Goal: Task Accomplishment & Management: Complete application form

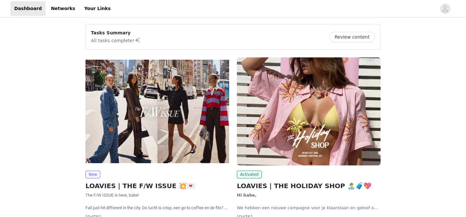
click at [200, 130] on img at bounding box center [158, 111] width 144 height 108
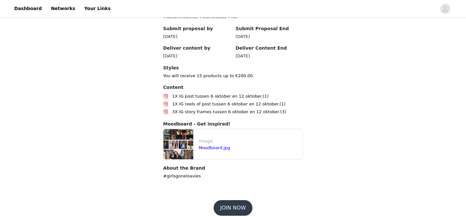
scroll to position [343, 0]
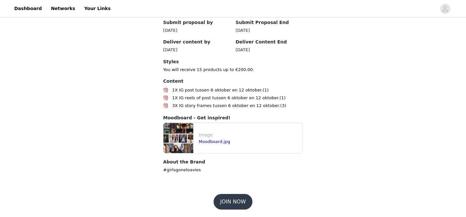
click at [227, 206] on button "JOIN NOW" at bounding box center [233, 202] width 39 height 16
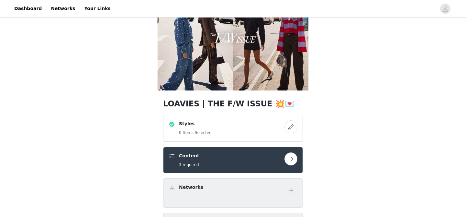
scroll to position [41, 0]
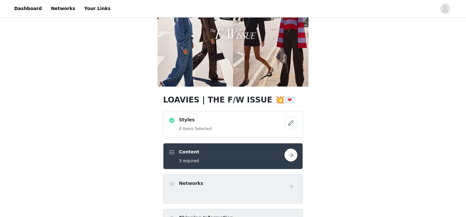
click at [289, 122] on button "button" at bounding box center [291, 122] width 13 height 13
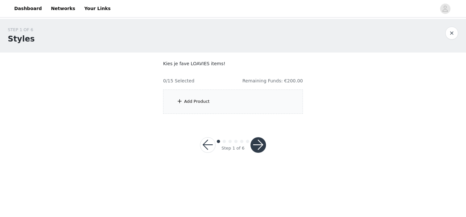
click at [250, 110] on div "Add Product" at bounding box center [233, 101] width 140 height 24
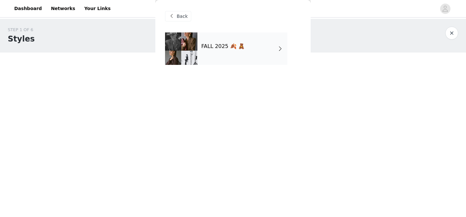
click at [260, 48] on div "FALL 2025 🍂 🧸" at bounding box center [243, 48] width 90 height 32
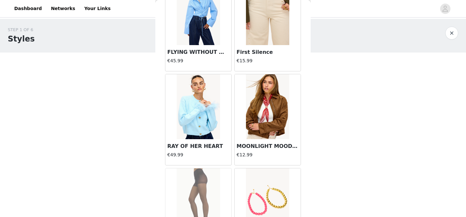
scroll to position [660, 0]
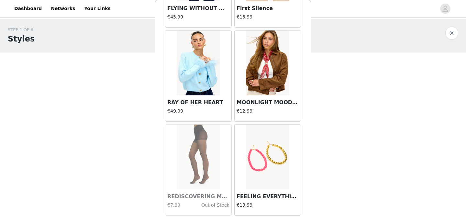
click at [259, 87] on img at bounding box center [267, 62] width 43 height 65
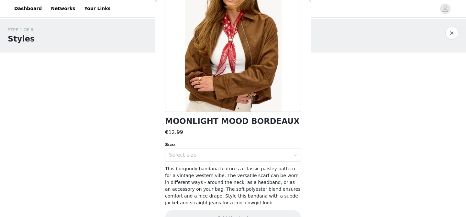
scroll to position [68, 0]
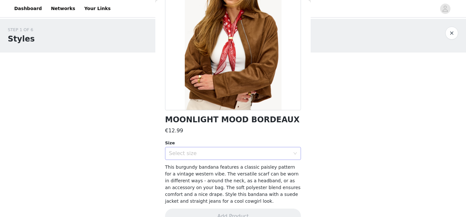
click at [220, 158] on div "Select size" at bounding box center [231, 153] width 124 height 12
click at [218, 168] on li "ONESIZE" at bounding box center [233, 167] width 136 height 10
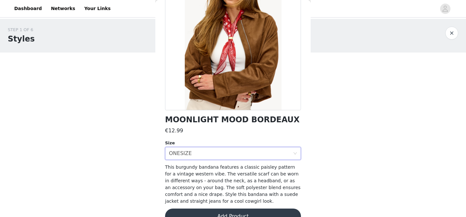
click at [228, 214] on button "Add Product" at bounding box center [233, 216] width 136 height 16
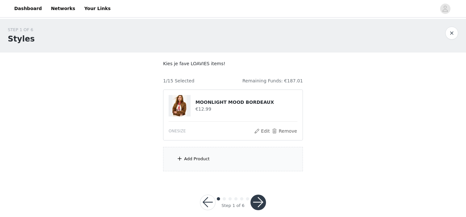
click at [209, 154] on div "Add Product" at bounding box center [233, 159] width 140 height 24
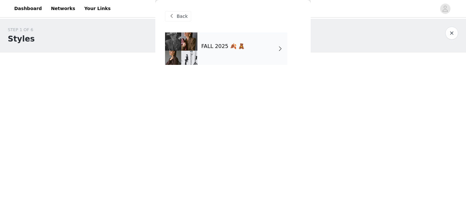
click at [208, 51] on div "FALL 2025 🍂 🧸" at bounding box center [243, 48] width 90 height 32
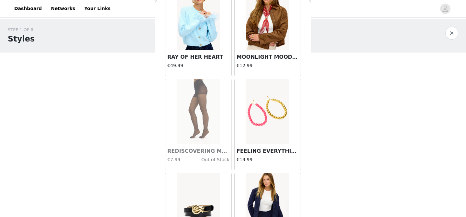
scroll to position [774, 0]
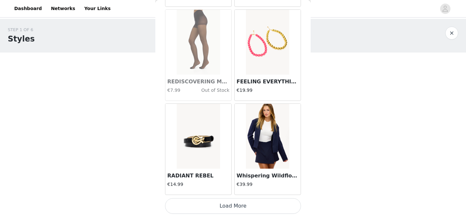
click at [227, 205] on button "Load More" at bounding box center [233, 206] width 136 height 16
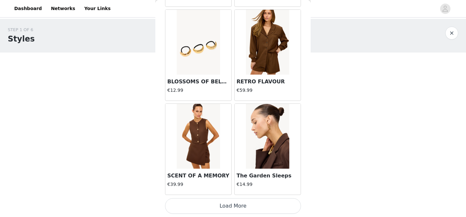
scroll to position [8, 0]
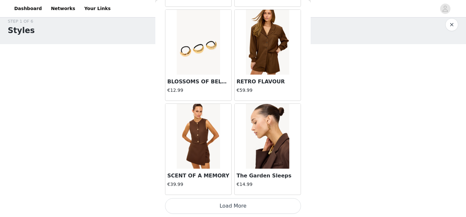
click at [246, 204] on button "Load More" at bounding box center [233, 206] width 136 height 16
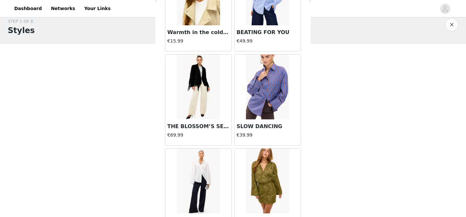
scroll to position [2427, 0]
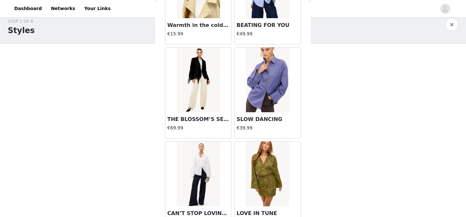
click at [256, 85] on img at bounding box center [267, 79] width 43 height 65
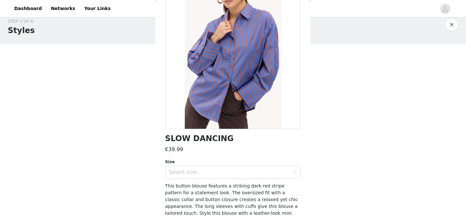
scroll to position [50, 0]
click at [216, 174] on div "Select size" at bounding box center [229, 171] width 121 height 6
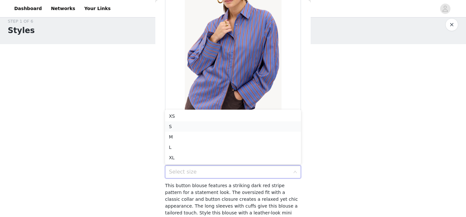
click at [209, 125] on li "S" at bounding box center [233, 126] width 136 height 10
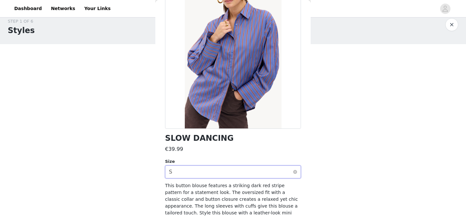
click at [231, 171] on div "Select size S" at bounding box center [231, 172] width 124 height 12
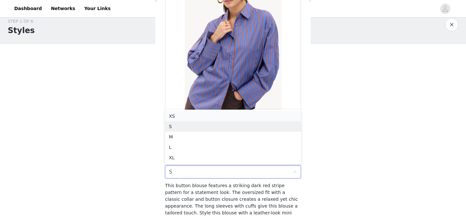
click at [200, 114] on li "XS" at bounding box center [233, 116] width 136 height 10
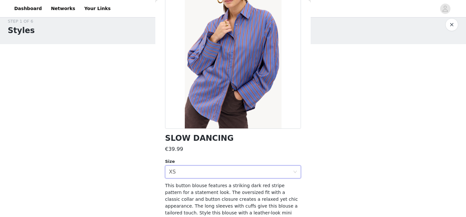
scroll to position [83, 0]
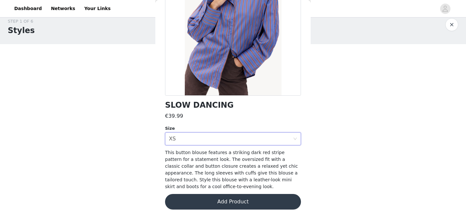
click at [218, 209] on button "Add Product" at bounding box center [233, 202] width 136 height 16
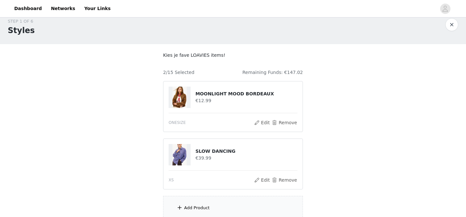
click at [217, 204] on div "Add Product" at bounding box center [233, 208] width 140 height 24
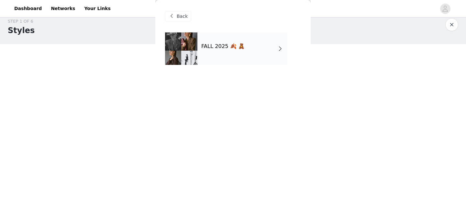
click at [232, 48] on h4 "FALL 2025 🍂 🧸" at bounding box center [222, 46] width 43 height 6
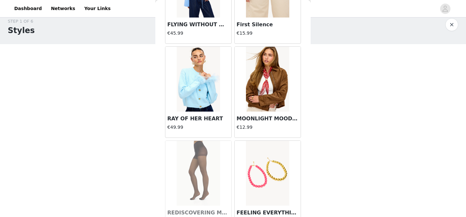
scroll to position [774, 0]
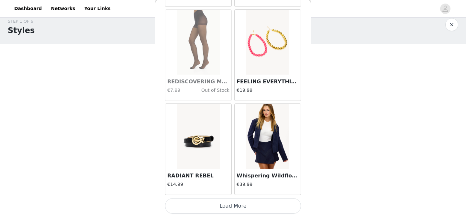
click at [253, 208] on button "Load More" at bounding box center [233, 206] width 136 height 16
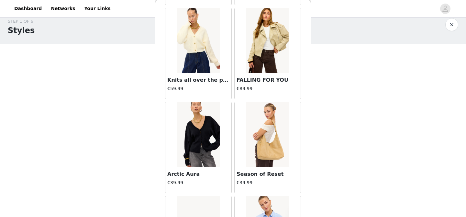
scroll to position [1714, 0]
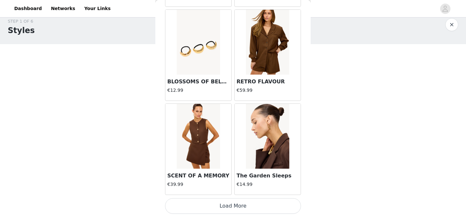
click at [251, 208] on button "Load More" at bounding box center [233, 206] width 136 height 16
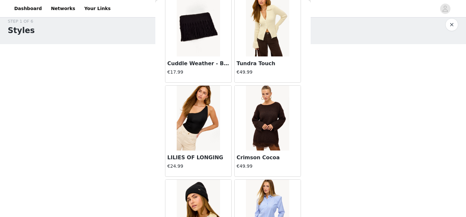
scroll to position [2221, 0]
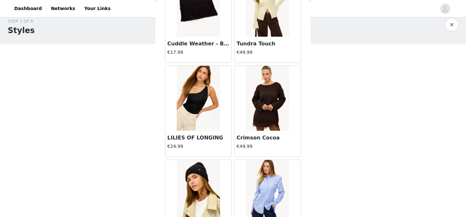
click at [272, 110] on img at bounding box center [267, 98] width 43 height 65
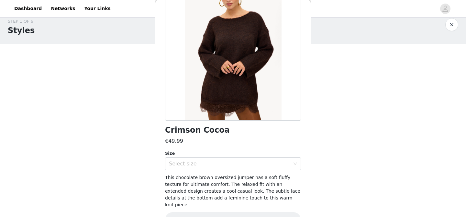
scroll to position [69, 0]
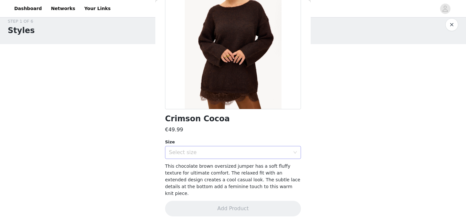
click at [230, 151] on div "Select size" at bounding box center [229, 152] width 121 height 6
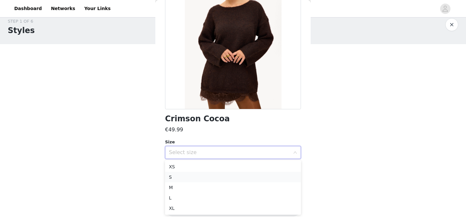
click at [199, 177] on li "S" at bounding box center [233, 177] width 136 height 10
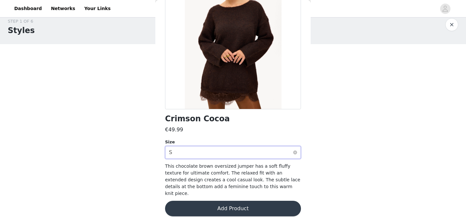
click at [247, 154] on div "Select size S" at bounding box center [231, 152] width 124 height 12
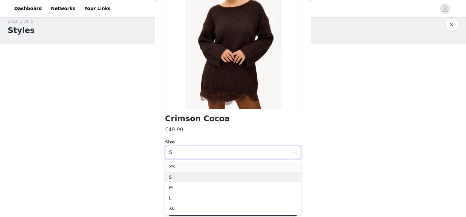
click at [202, 166] on li "XS" at bounding box center [233, 166] width 136 height 10
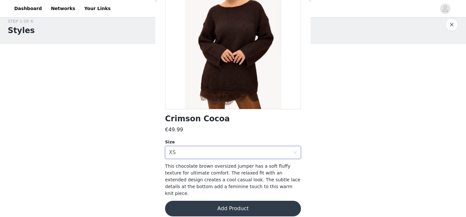
click at [218, 200] on button "Add Product" at bounding box center [233, 208] width 136 height 16
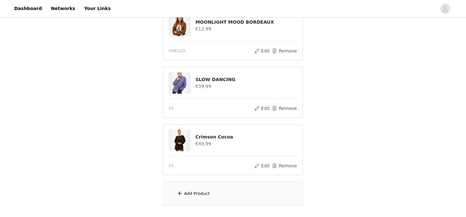
scroll to position [82, 0]
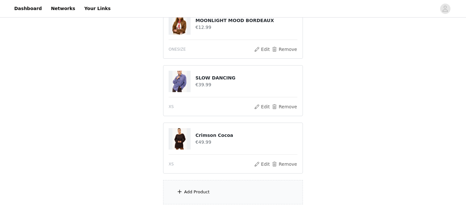
click at [200, 184] on div "Add Product" at bounding box center [233, 192] width 140 height 24
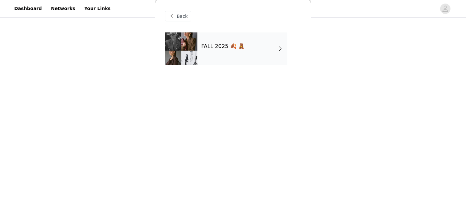
click at [234, 50] on div "FALL 2025 🍂 🧸" at bounding box center [243, 48] width 90 height 32
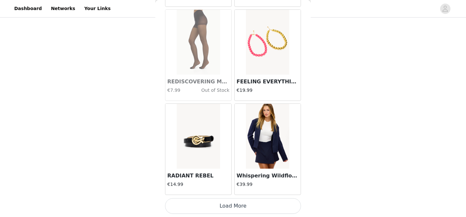
click at [240, 203] on button "Load More" at bounding box center [233, 206] width 136 height 16
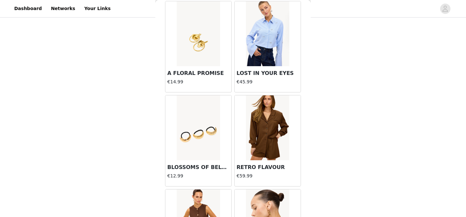
scroll to position [1714, 0]
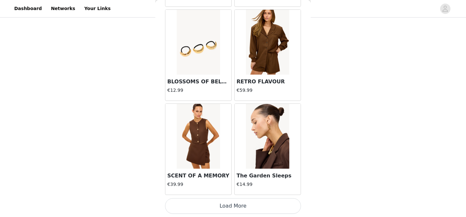
click at [241, 201] on button "Load More" at bounding box center [233, 206] width 136 height 16
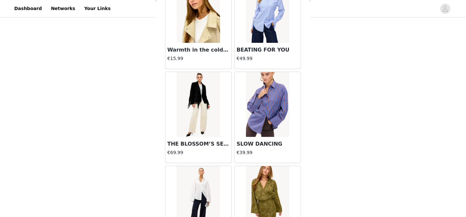
scroll to position [2414, 0]
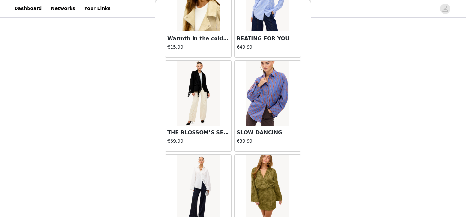
click at [192, 101] on img at bounding box center [198, 93] width 43 height 65
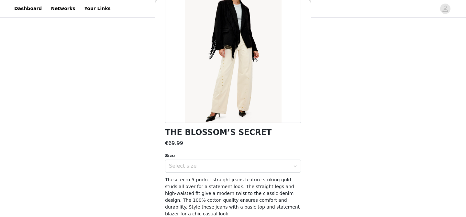
scroll to position [65, 0]
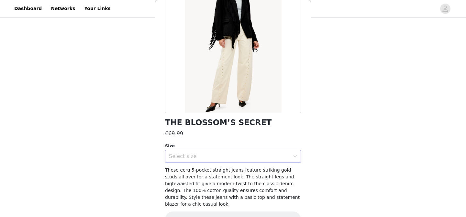
click at [234, 158] on div "Select size" at bounding box center [229, 156] width 121 height 6
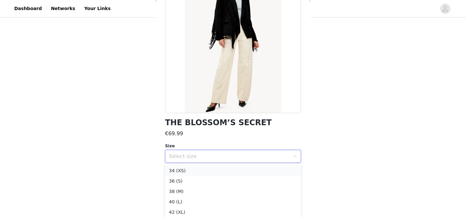
click at [209, 173] on li "34 (XS)" at bounding box center [233, 170] width 136 height 10
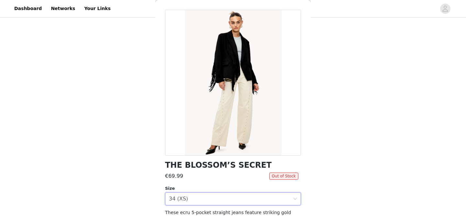
scroll to position [0, 0]
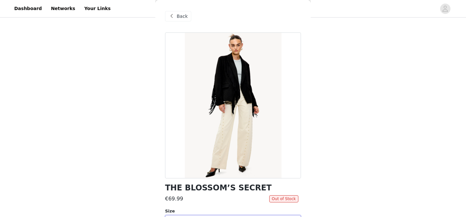
click at [170, 13] on span at bounding box center [172, 16] width 8 height 8
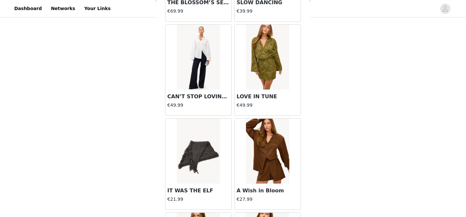
scroll to position [2653, 0]
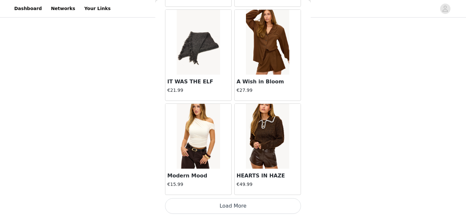
click at [221, 200] on button "Load More" at bounding box center [233, 206] width 136 height 16
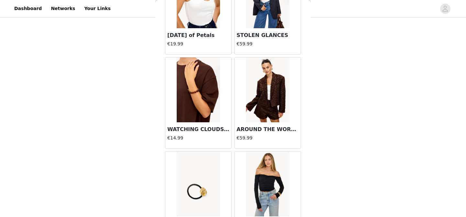
scroll to position [3545, 0]
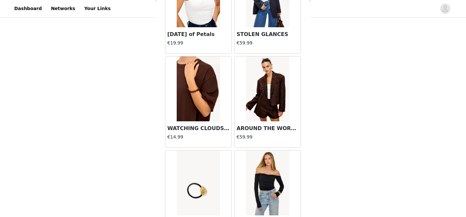
click at [257, 140] on div "€59.99" at bounding box center [268, 137] width 62 height 8
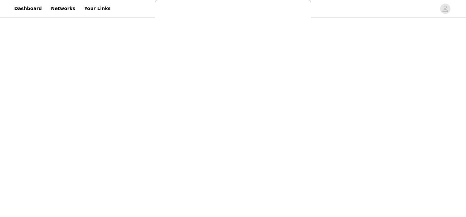
scroll to position [0, 0]
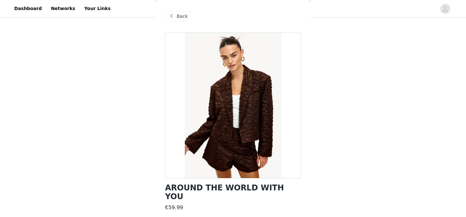
click at [181, 15] on span "Back" at bounding box center [182, 16] width 11 height 7
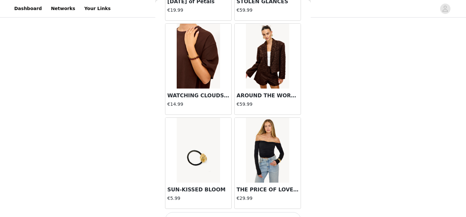
scroll to position [3592, 0]
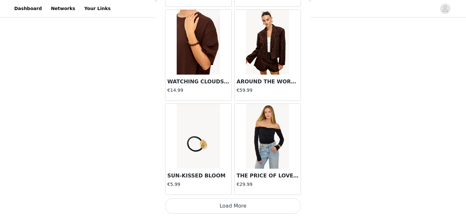
click at [239, 207] on button "Load More" at bounding box center [233, 206] width 136 height 16
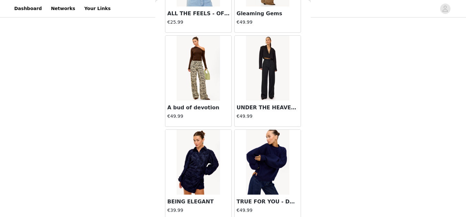
scroll to position [4050, 0]
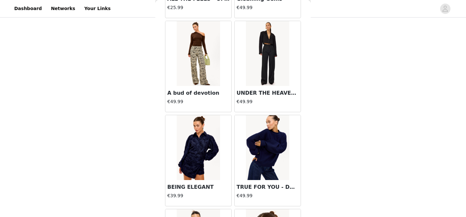
click at [208, 56] on img at bounding box center [198, 53] width 43 height 65
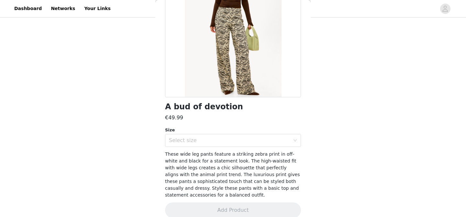
scroll to position [89, 0]
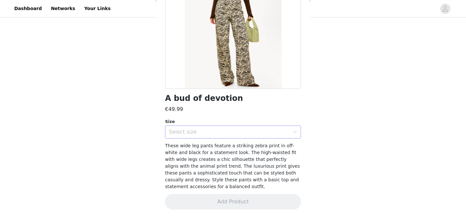
click at [249, 126] on div "Select size" at bounding box center [231, 132] width 124 height 12
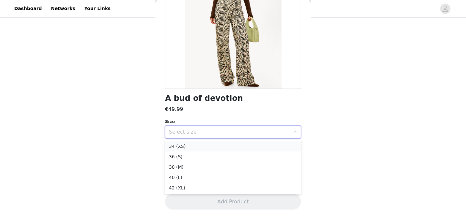
click at [240, 143] on li "34 (XS)" at bounding box center [233, 146] width 136 height 10
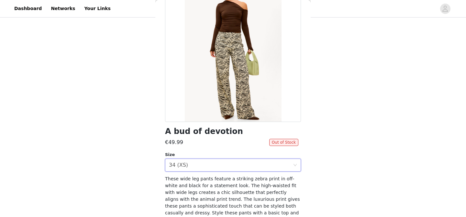
scroll to position [0, 0]
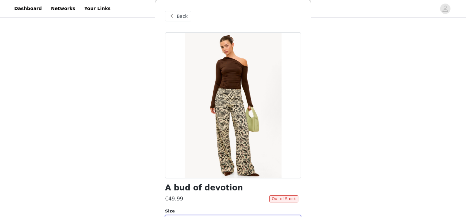
click at [184, 16] on span "Back" at bounding box center [182, 16] width 11 height 7
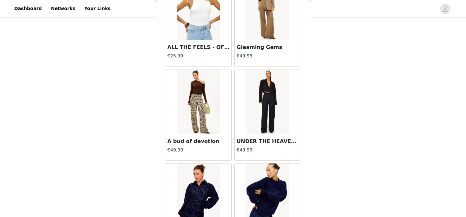
scroll to position [4004, 0]
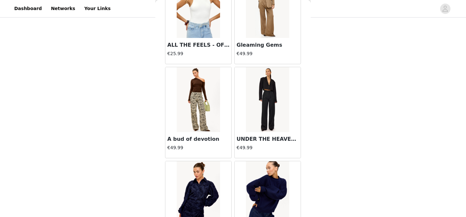
click at [256, 112] on img at bounding box center [267, 99] width 43 height 65
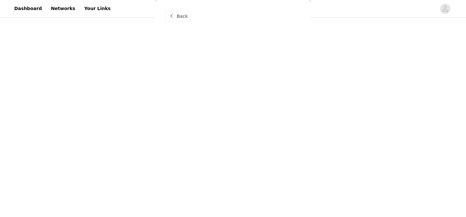
scroll to position [0, 0]
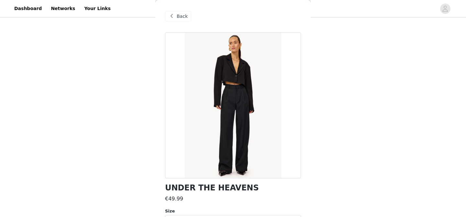
click at [183, 14] on span "Back" at bounding box center [182, 16] width 11 height 7
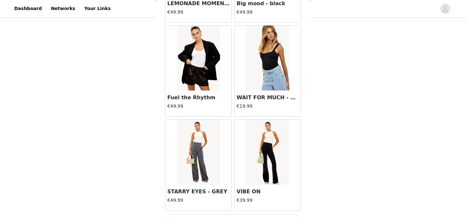
scroll to position [4531, 0]
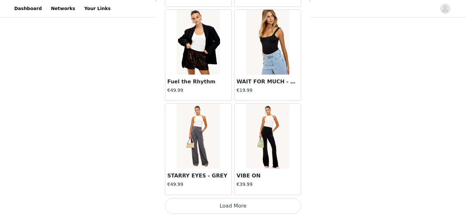
click at [230, 202] on button "Load More" at bounding box center [233, 206] width 136 height 16
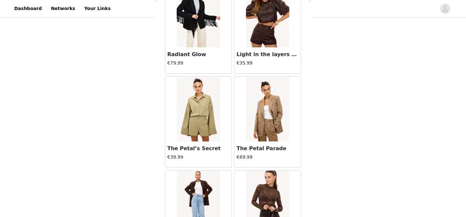
scroll to position [4899, 0]
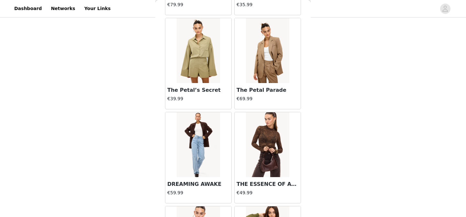
click at [255, 74] on img at bounding box center [267, 50] width 43 height 65
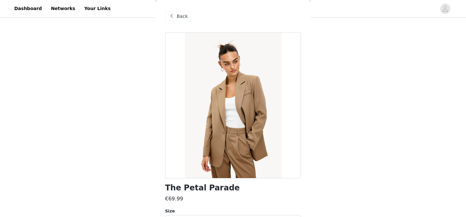
scroll to position [52, 0]
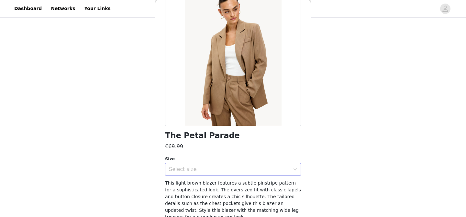
click at [245, 169] on div "Select size" at bounding box center [229, 169] width 121 height 6
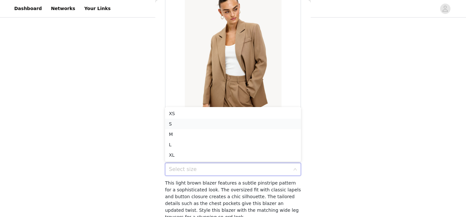
click at [217, 124] on li "S" at bounding box center [233, 124] width 136 height 10
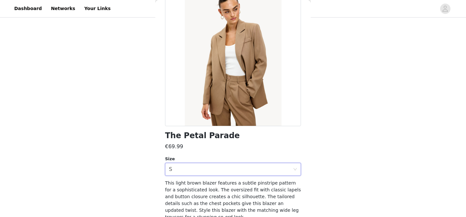
scroll to position [83, 0]
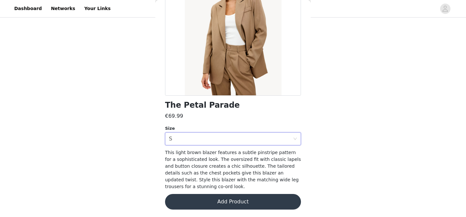
click at [232, 203] on button "Add Product" at bounding box center [233, 202] width 136 height 16
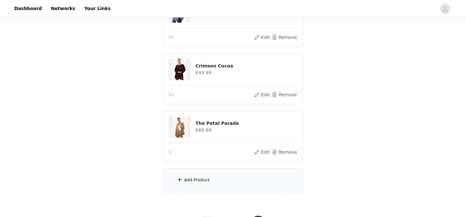
scroll to position [155, 0]
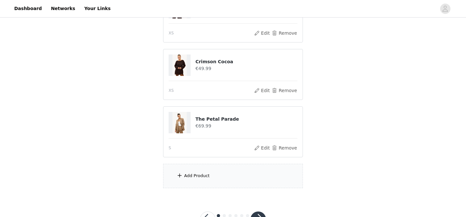
click at [203, 181] on div "Add Product" at bounding box center [233, 176] width 140 height 24
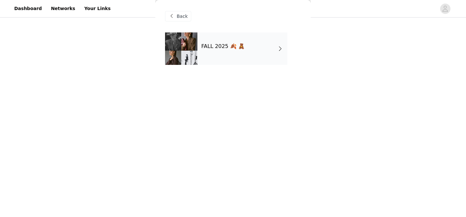
click at [216, 63] on div "FALL 2025 🍂 🧸" at bounding box center [243, 48] width 90 height 32
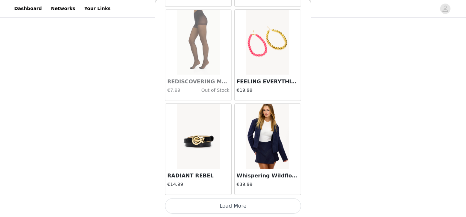
click at [235, 200] on button "Load More" at bounding box center [233, 206] width 136 height 16
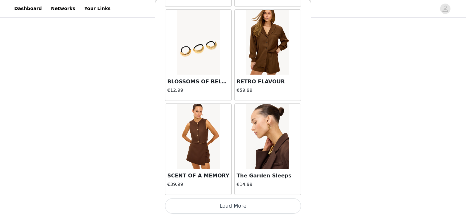
click at [230, 203] on button "Load More" at bounding box center [233, 206] width 136 height 16
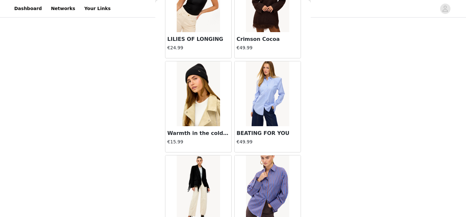
scroll to position [2650, 0]
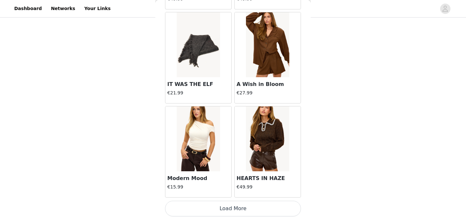
click at [239, 209] on button "Load More" at bounding box center [233, 208] width 136 height 16
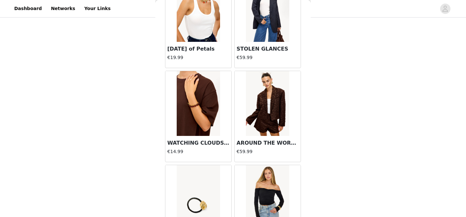
scroll to position [3592, 0]
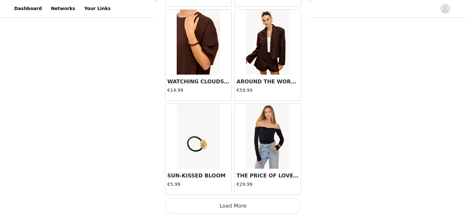
click at [239, 208] on button "Load More" at bounding box center [233, 206] width 136 height 16
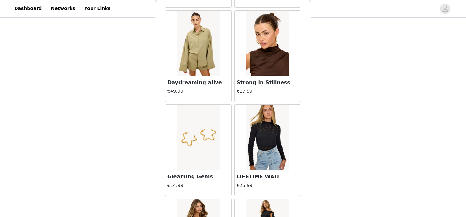
scroll to position [4531, 0]
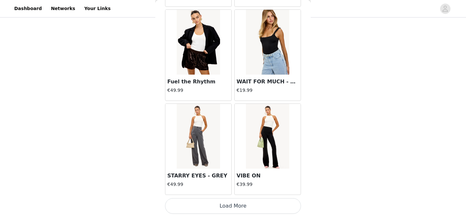
click at [238, 208] on button "Load More" at bounding box center [233, 206] width 136 height 16
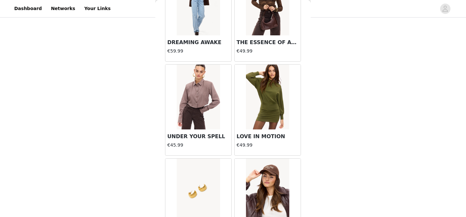
scroll to position [5042, 0]
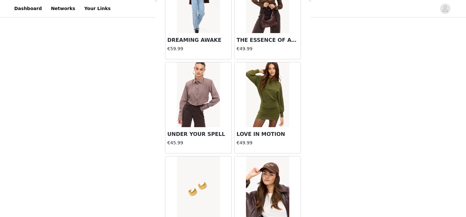
click at [190, 109] on img at bounding box center [198, 94] width 43 height 65
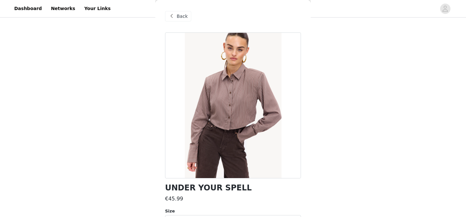
scroll to position [45, 0]
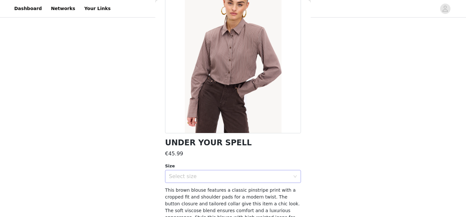
click at [230, 174] on div "Select size" at bounding box center [229, 176] width 121 height 6
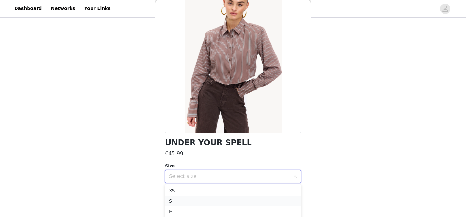
click at [205, 197] on li "S" at bounding box center [233, 201] width 136 height 10
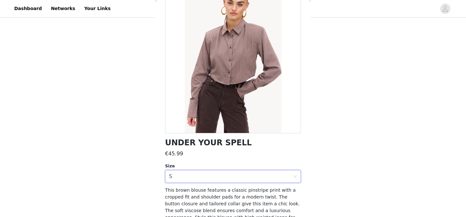
scroll to position [76, 0]
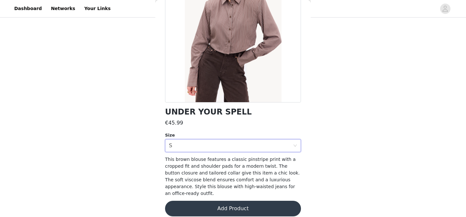
click at [231, 207] on button "Add Product" at bounding box center [233, 208] width 136 height 16
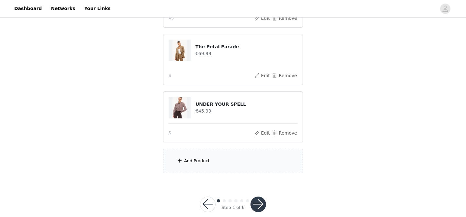
scroll to position [238, 0]
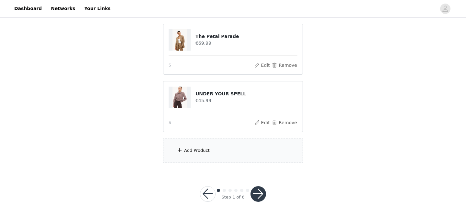
click at [217, 153] on div "Add Product" at bounding box center [233, 150] width 140 height 24
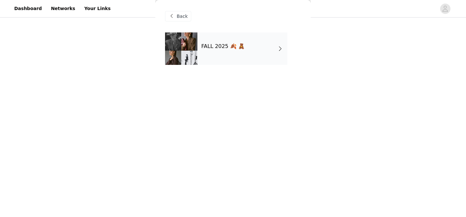
click at [224, 37] on div "FALL 2025 🍂 🧸" at bounding box center [243, 48] width 90 height 32
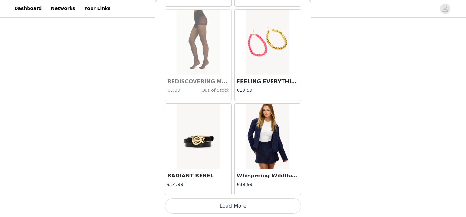
click at [224, 207] on button "Load More" at bounding box center [233, 206] width 136 height 16
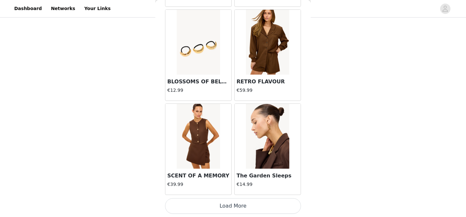
click at [232, 202] on button "Load More" at bounding box center [233, 206] width 136 height 16
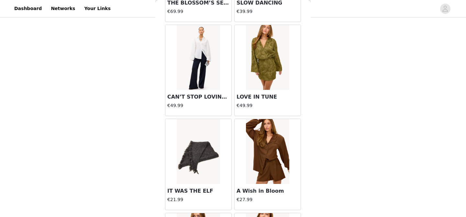
scroll to position [2653, 0]
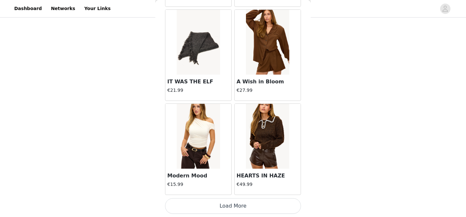
click at [238, 200] on button "Load More" at bounding box center [233, 206] width 136 height 16
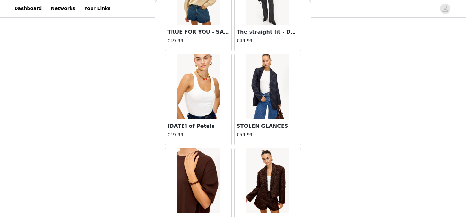
scroll to position [3592, 0]
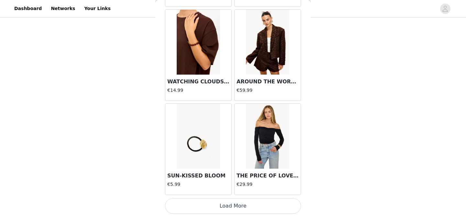
click at [248, 204] on button "Load More" at bounding box center [233, 206] width 136 height 16
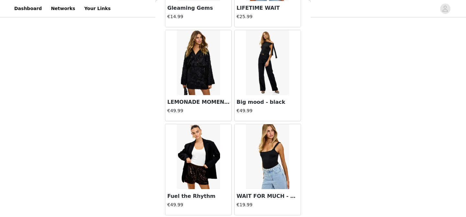
scroll to position [4531, 0]
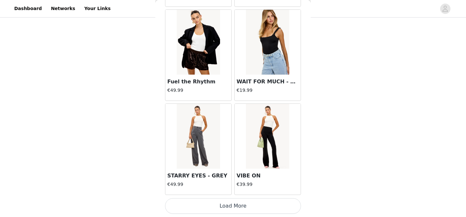
click at [244, 203] on button "Load More" at bounding box center [233, 206] width 136 height 16
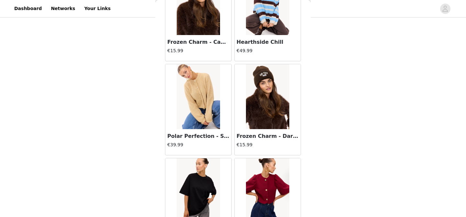
scroll to position [5471, 0]
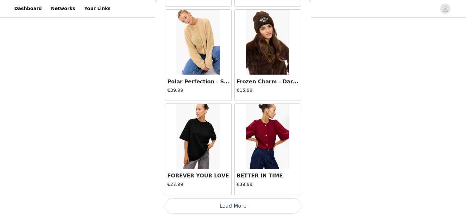
click at [242, 206] on button "Load More" at bounding box center [233, 206] width 136 height 16
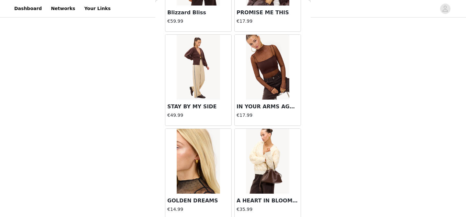
scroll to position [6410, 0]
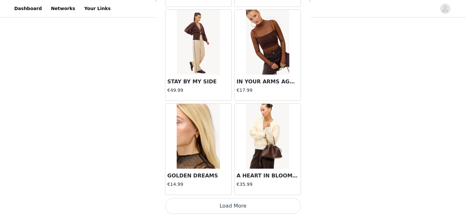
click at [220, 203] on button "Load More" at bounding box center [233, 206] width 136 height 16
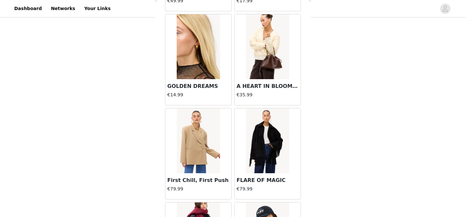
scroll to position [6549, 0]
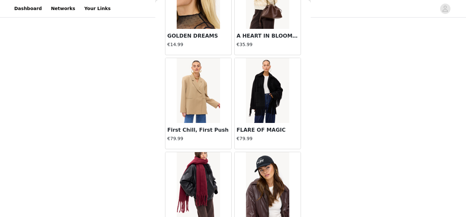
click at [193, 97] on img at bounding box center [198, 90] width 43 height 65
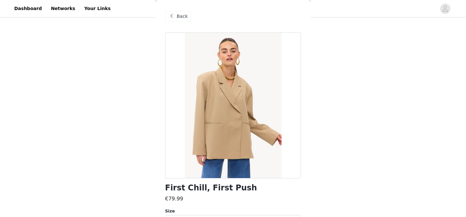
scroll to position [83, 0]
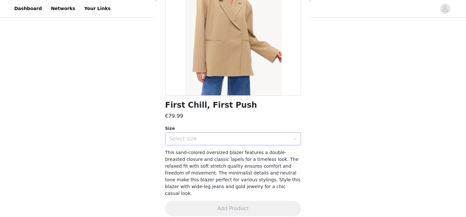
click at [237, 138] on div "Select size" at bounding box center [229, 138] width 121 height 6
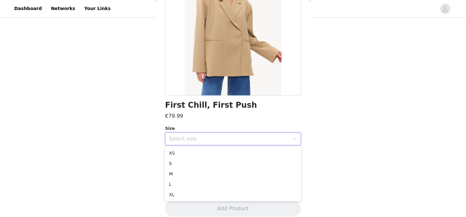
click at [220, 146] on div "First Chill, First Push €79.99 Size Select size This sand-colored oversized bla…" at bounding box center [233, 87] width 136 height 274
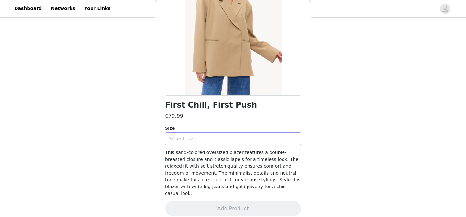
click at [220, 135] on div "Select size" at bounding box center [229, 138] width 121 height 6
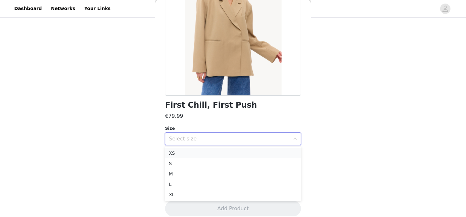
click at [214, 155] on li "XS" at bounding box center [233, 153] width 136 height 10
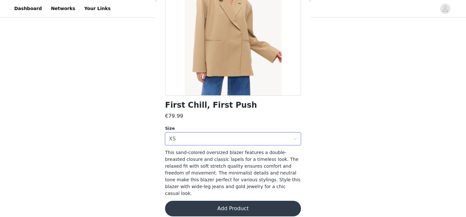
click at [228, 201] on button "Add Product" at bounding box center [233, 208] width 136 height 16
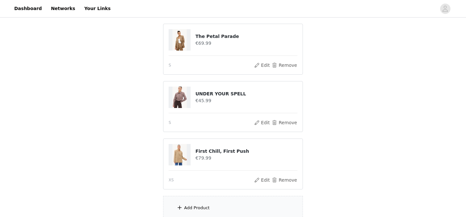
scroll to position [295, 0]
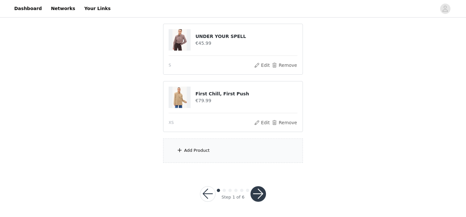
click at [223, 149] on div "Add Product" at bounding box center [233, 150] width 140 height 24
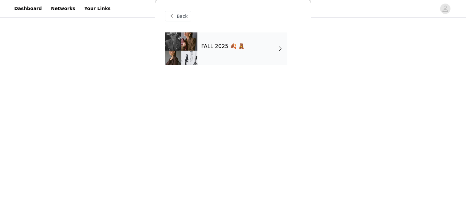
click at [237, 51] on div "FALL 2025 🍂 🧸" at bounding box center [243, 48] width 90 height 32
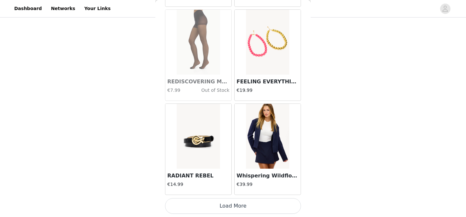
click at [241, 203] on button "Load More" at bounding box center [233, 206] width 136 height 16
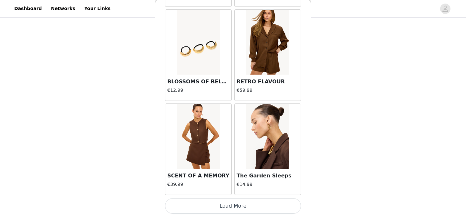
click at [233, 200] on button "Load More" at bounding box center [233, 206] width 136 height 16
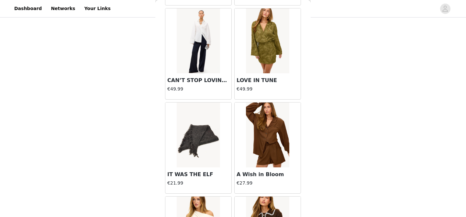
scroll to position [2653, 0]
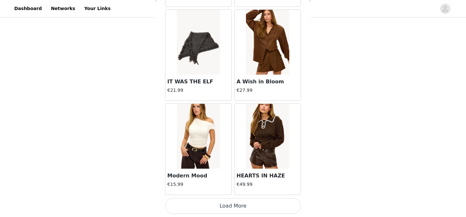
click at [232, 203] on button "Load More" at bounding box center [233, 206] width 136 height 16
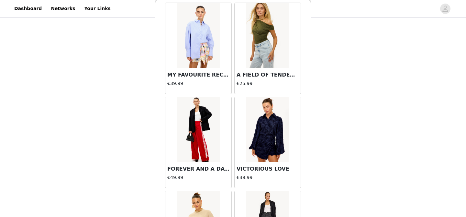
scroll to position [3592, 0]
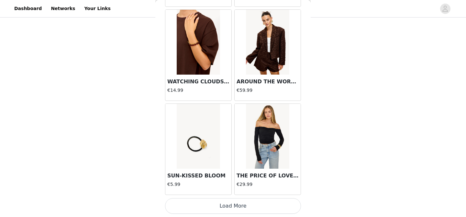
click at [231, 206] on button "Load More" at bounding box center [233, 206] width 136 height 16
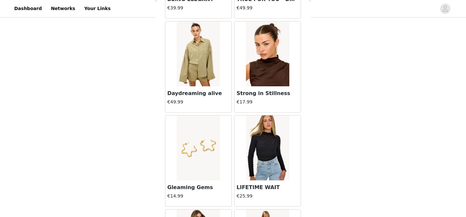
scroll to position [4531, 0]
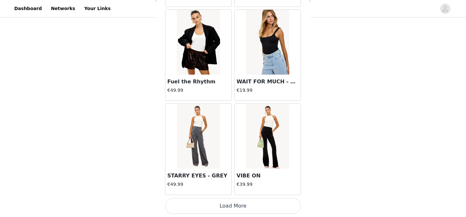
click at [236, 205] on button "Load More" at bounding box center [233, 206] width 136 height 16
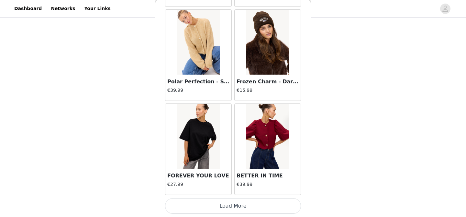
click at [238, 208] on button "Load More" at bounding box center [233, 206] width 136 height 16
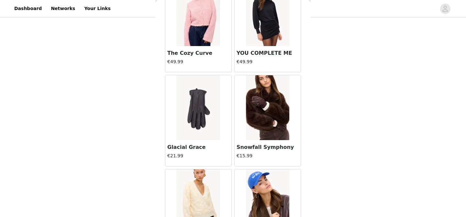
scroll to position [6410, 0]
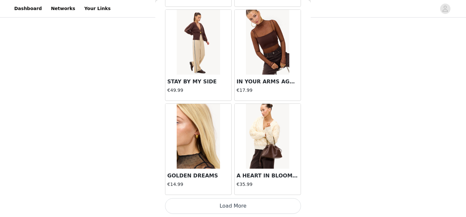
click at [247, 202] on button "Load More" at bounding box center [233, 206] width 136 height 16
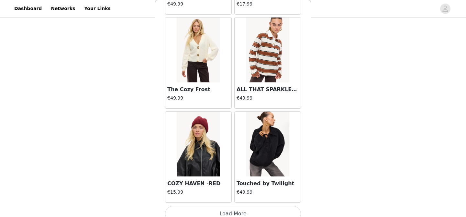
scroll to position [7349, 0]
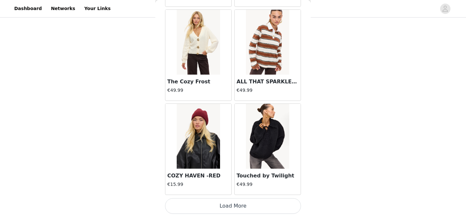
click at [240, 207] on button "Load More" at bounding box center [233, 206] width 136 height 16
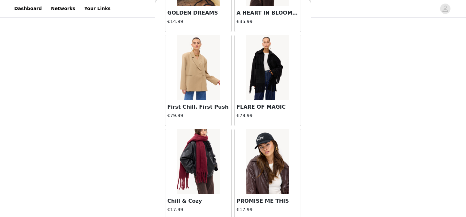
scroll to position [6571, 0]
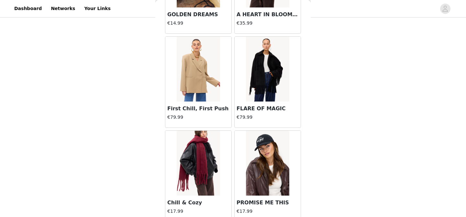
click at [265, 79] on img at bounding box center [267, 69] width 43 height 65
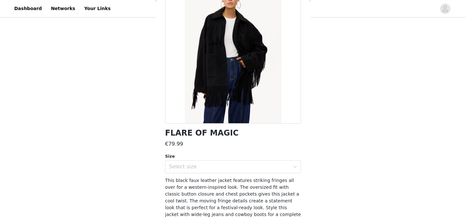
scroll to position [61, 0]
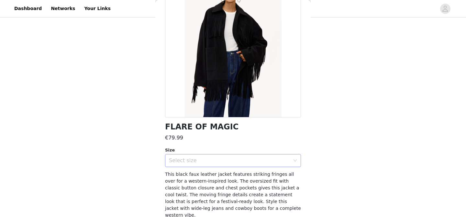
click at [239, 157] on div "Select size" at bounding box center [229, 160] width 121 height 6
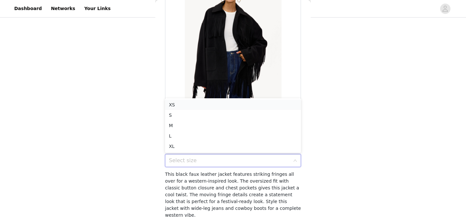
click at [220, 105] on li "XS" at bounding box center [233, 104] width 136 height 10
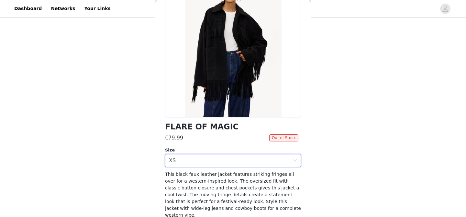
scroll to position [83, 0]
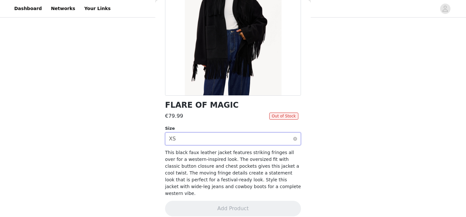
click at [235, 136] on div "Select size XS" at bounding box center [231, 138] width 124 height 12
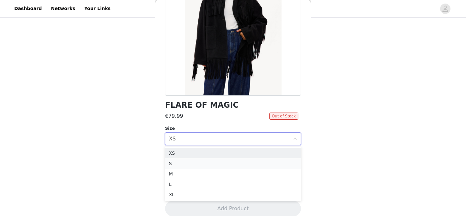
click at [190, 162] on li "S" at bounding box center [233, 163] width 136 height 10
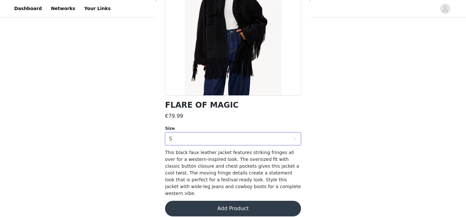
click at [220, 205] on button "Add Product" at bounding box center [233, 208] width 136 height 16
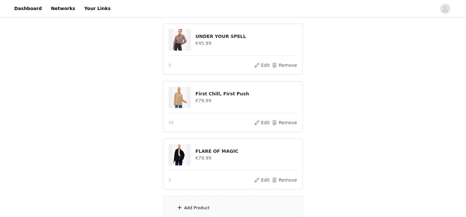
click at [208, 209] on div "Add Product" at bounding box center [197, 207] width 26 height 6
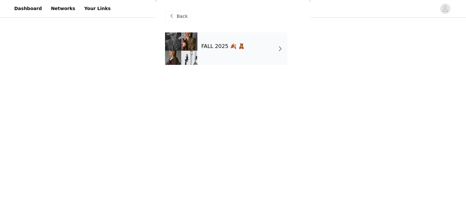
click at [237, 62] on div "FALL 2025 🍂 🧸" at bounding box center [243, 48] width 90 height 32
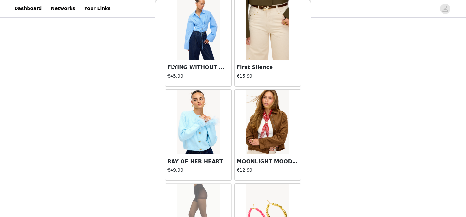
scroll to position [774, 0]
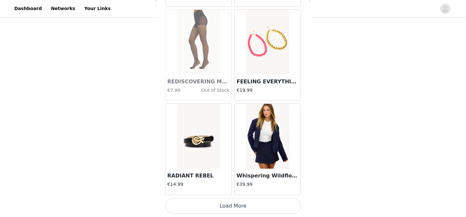
click at [238, 208] on button "Load More" at bounding box center [233, 206] width 136 height 16
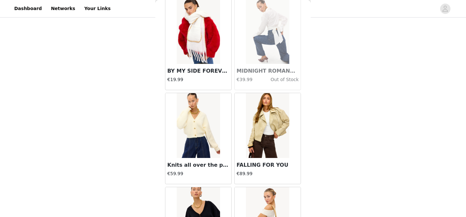
scroll to position [1714, 0]
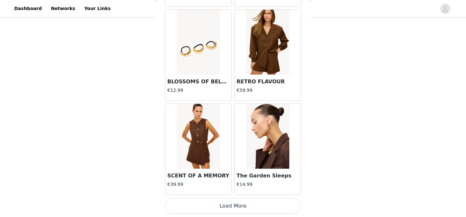
click at [236, 201] on button "Load More" at bounding box center [233, 206] width 136 height 16
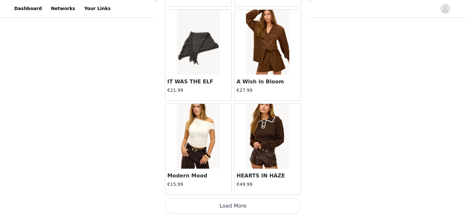
click at [239, 206] on button "Load More" at bounding box center [233, 206] width 136 height 16
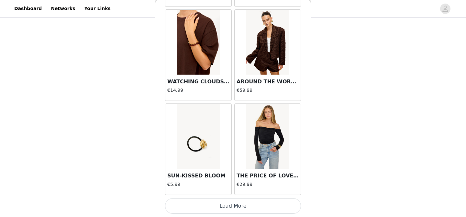
click at [240, 209] on button "Load More" at bounding box center [233, 206] width 136 height 16
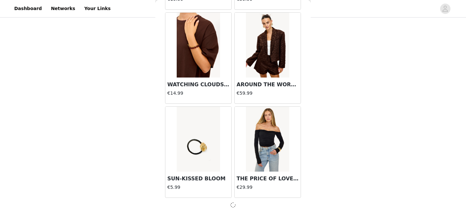
scroll to position [3589, 0]
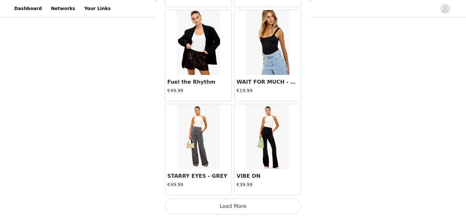
click at [239, 210] on button "Load More" at bounding box center [233, 206] width 136 height 16
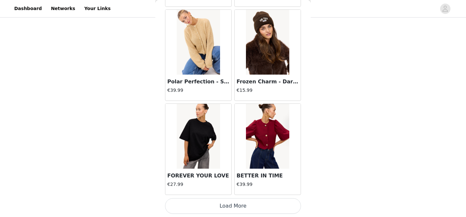
click at [234, 212] on button "Load More" at bounding box center [233, 206] width 136 height 16
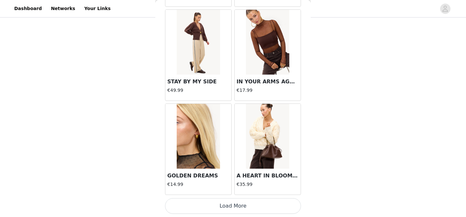
click at [242, 205] on button "Load More" at bounding box center [233, 206] width 136 height 16
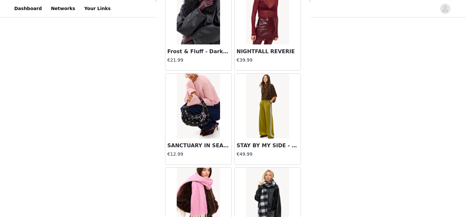
scroll to position [7349, 0]
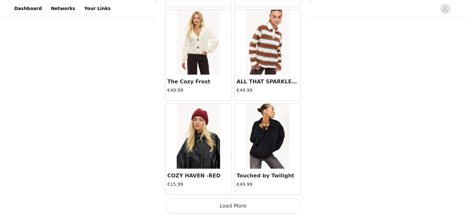
click at [247, 204] on button "Load More" at bounding box center [233, 206] width 136 height 16
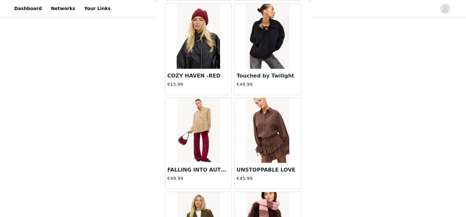
scroll to position [7487, 0]
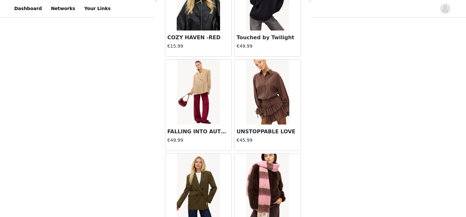
click at [200, 94] on img at bounding box center [198, 92] width 43 height 65
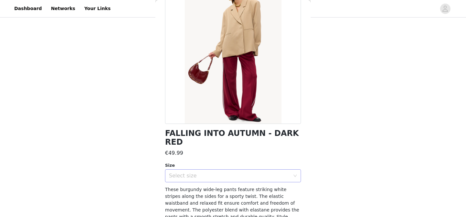
scroll to position [54, 0]
click at [267, 173] on div "Select size" at bounding box center [229, 176] width 121 height 6
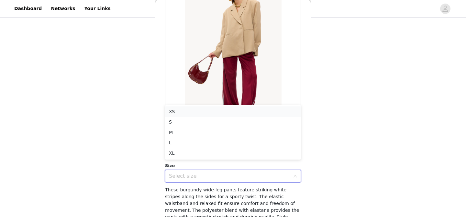
click at [219, 113] on li "XS" at bounding box center [233, 111] width 136 height 10
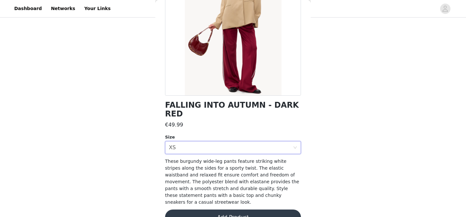
scroll to position [82, 0]
click at [220, 210] on button "Add Product" at bounding box center [233, 218] width 136 height 16
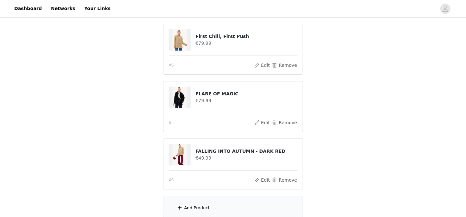
click at [216, 204] on div "Add Product" at bounding box center [233, 208] width 140 height 24
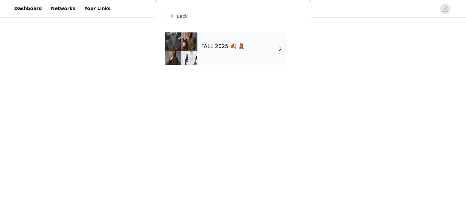
click at [232, 60] on div "FALL 2025 🍂 🧸" at bounding box center [243, 48] width 90 height 32
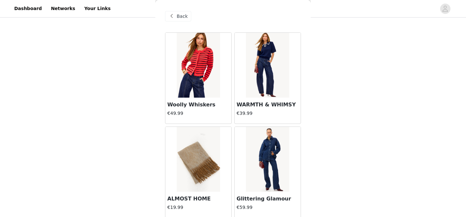
scroll to position [774, 0]
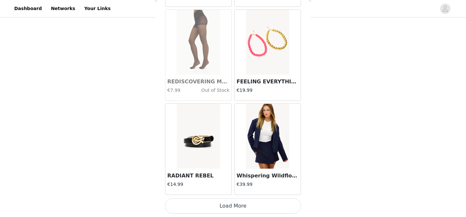
click at [239, 200] on button "Load More" at bounding box center [233, 206] width 136 height 16
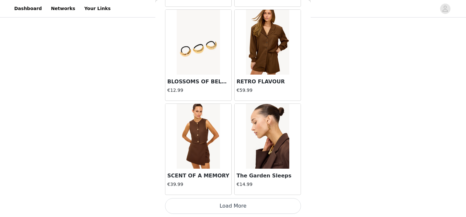
click at [234, 209] on button "Load More" at bounding box center [233, 206] width 136 height 16
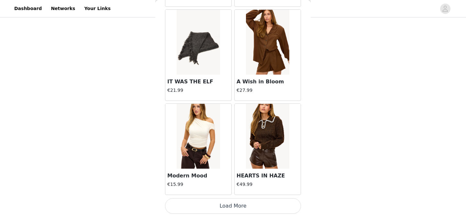
click at [231, 205] on button "Load More" at bounding box center [233, 206] width 136 height 16
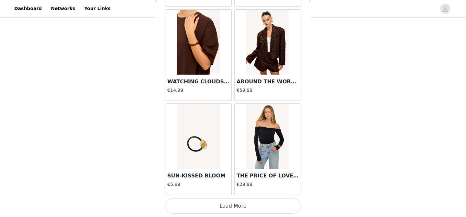
click at [237, 200] on button "Load More" at bounding box center [233, 206] width 136 height 16
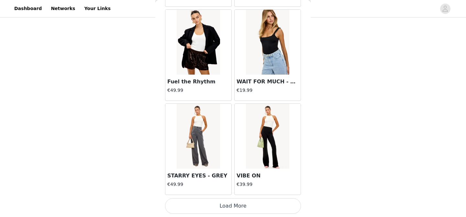
click at [237, 206] on button "Load More" at bounding box center [233, 206] width 136 height 16
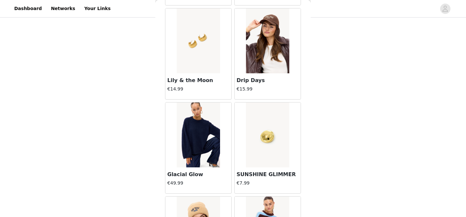
scroll to position [5471, 0]
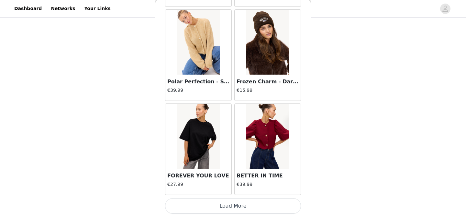
click at [242, 208] on button "Load More" at bounding box center [233, 206] width 136 height 16
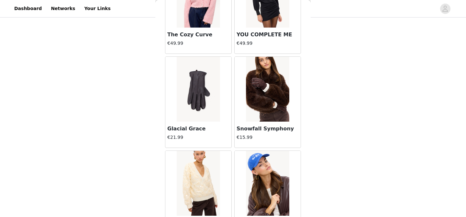
scroll to position [6410, 0]
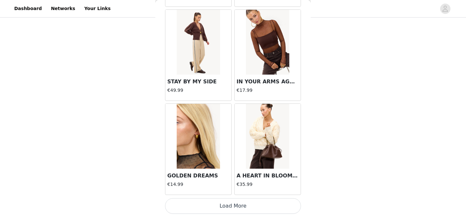
click at [245, 204] on button "Load More" at bounding box center [233, 206] width 136 height 16
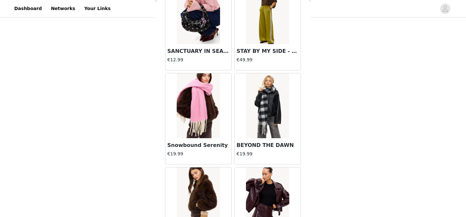
scroll to position [7349, 0]
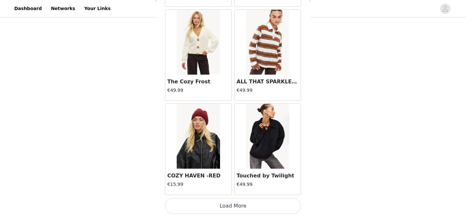
click at [235, 206] on button "Load More" at bounding box center [233, 206] width 136 height 16
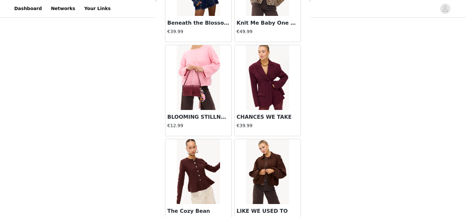
scroll to position [7998, 0]
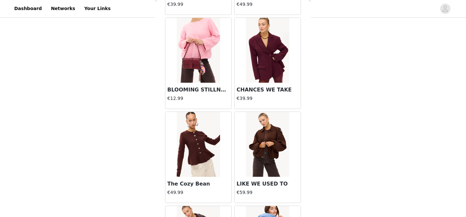
click at [272, 133] on img at bounding box center [267, 144] width 43 height 65
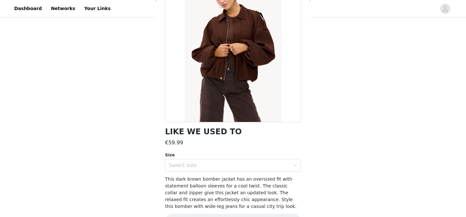
scroll to position [75, 0]
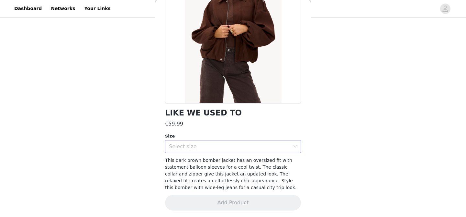
click at [219, 144] on div "Select size" at bounding box center [229, 146] width 121 height 6
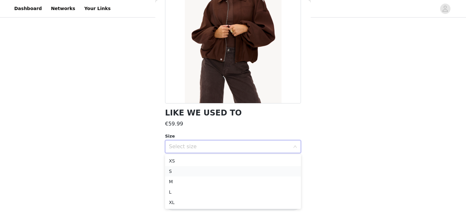
click at [210, 169] on li "S" at bounding box center [233, 171] width 136 height 10
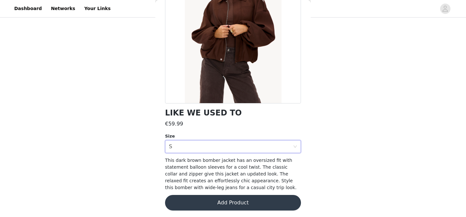
click at [222, 197] on button "Add Product" at bounding box center [233, 203] width 136 height 16
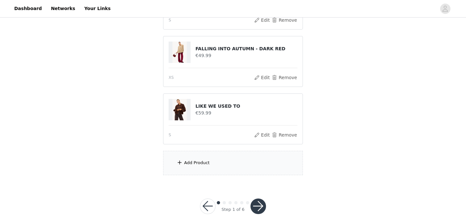
scroll to position [467, 0]
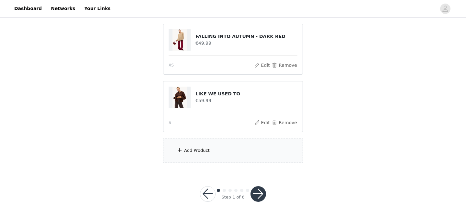
click at [215, 149] on div "Add Product" at bounding box center [233, 150] width 140 height 24
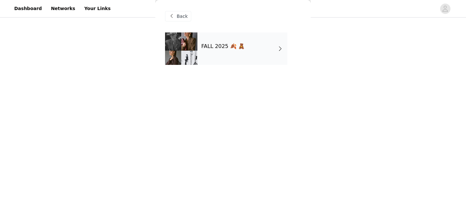
click at [245, 56] on div "FALL 2025 🍂 🧸" at bounding box center [243, 48] width 90 height 32
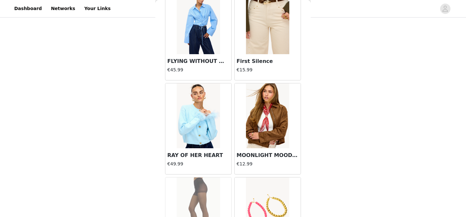
scroll to position [774, 0]
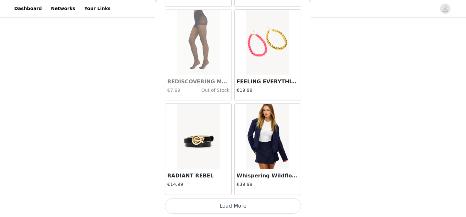
click at [229, 202] on button "Load More" at bounding box center [233, 206] width 136 height 16
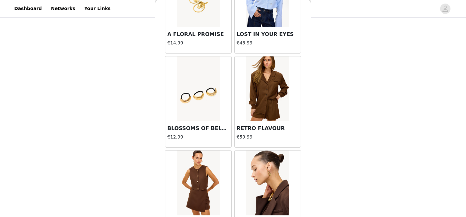
scroll to position [1714, 0]
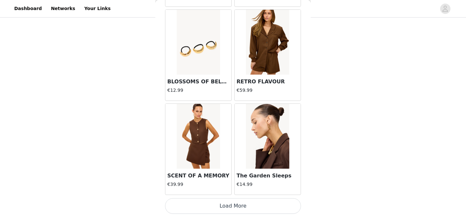
click at [233, 204] on button "Load More" at bounding box center [233, 206] width 136 height 16
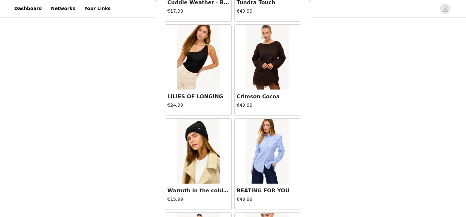
scroll to position [2653, 0]
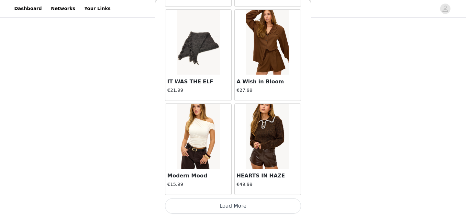
click at [233, 204] on button "Load More" at bounding box center [233, 206] width 136 height 16
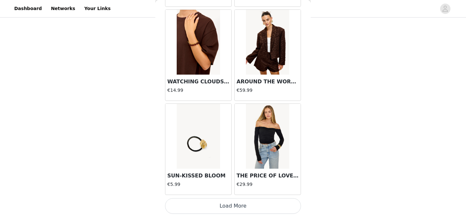
click at [238, 202] on button "Load More" at bounding box center [233, 206] width 136 height 16
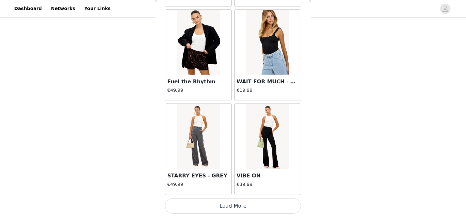
click at [232, 208] on button "Load More" at bounding box center [233, 206] width 136 height 16
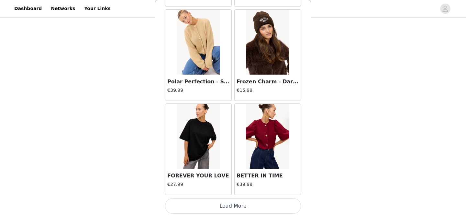
click at [238, 202] on button "Load More" at bounding box center [233, 206] width 136 height 16
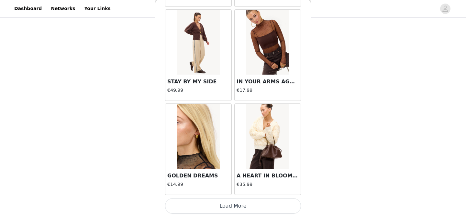
click at [241, 209] on button "Load More" at bounding box center [233, 206] width 136 height 16
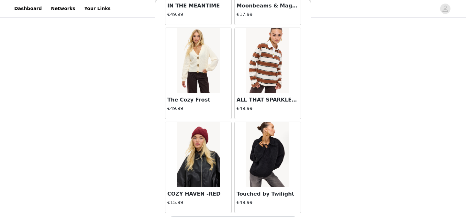
scroll to position [7349, 0]
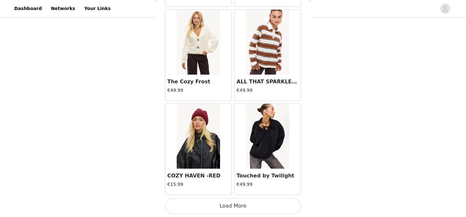
click at [235, 207] on button "Load More" at bounding box center [233, 206] width 136 height 16
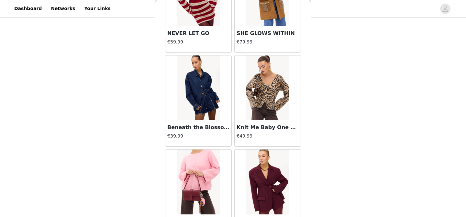
scroll to position [8288, 0]
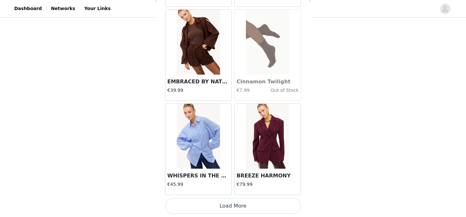
click at [243, 208] on button "Load More" at bounding box center [233, 206] width 136 height 16
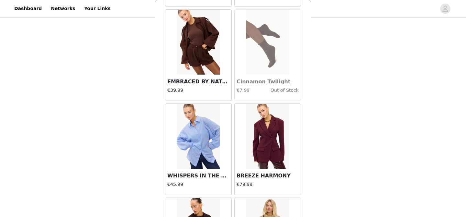
scroll to position [8275, 0]
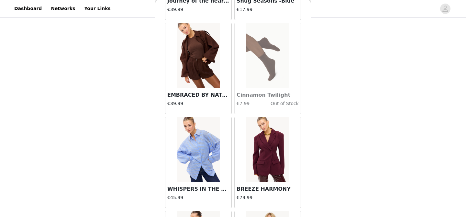
click at [203, 60] on img at bounding box center [198, 55] width 43 height 65
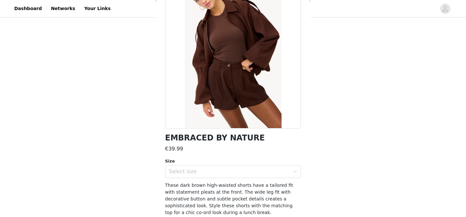
scroll to position [76, 0]
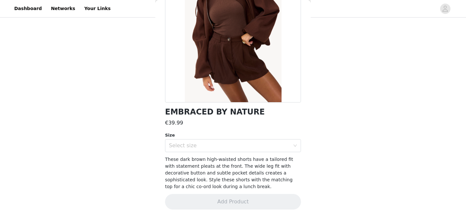
click at [244, 152] on div "EMBRACED BY NATURE €39.99 Size Select size These dark brown high-waisted shorts…" at bounding box center [233, 87] width 136 height 260
click at [243, 146] on div "Select size" at bounding box center [229, 145] width 121 height 6
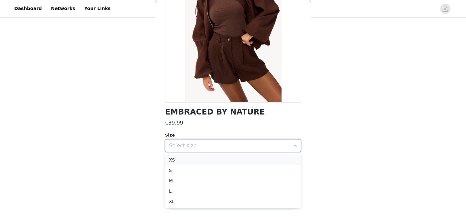
click at [211, 164] on li "XS" at bounding box center [233, 159] width 136 height 10
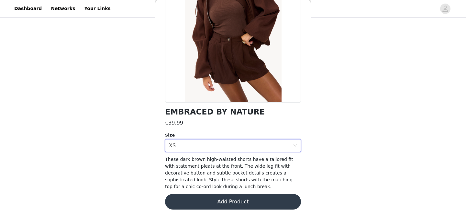
click at [257, 201] on button "Add Product" at bounding box center [233, 202] width 136 height 16
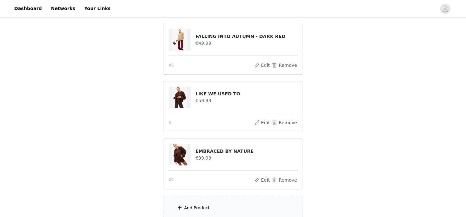
click at [257, 201] on div "Add Product" at bounding box center [233, 208] width 140 height 24
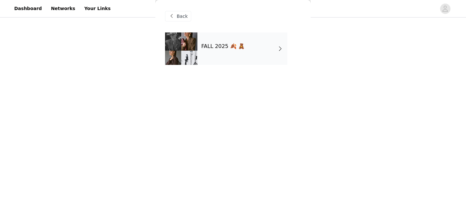
click at [228, 44] on h4 "FALL 2025 🍂 🧸" at bounding box center [222, 46] width 43 height 6
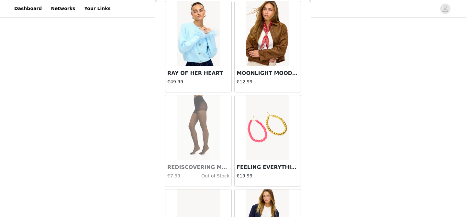
scroll to position [774, 0]
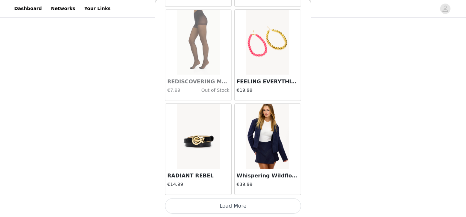
click at [242, 203] on button "Load More" at bounding box center [233, 206] width 136 height 16
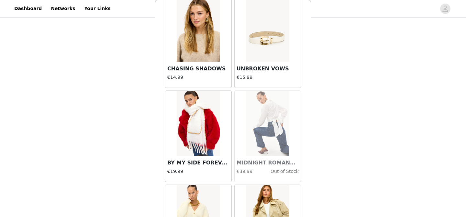
scroll to position [1714, 0]
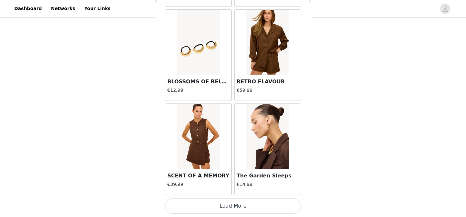
click at [239, 210] on button "Load More" at bounding box center [233, 206] width 136 height 16
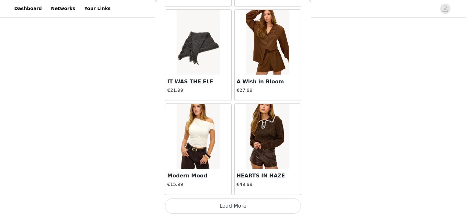
click at [240, 210] on button "Load More" at bounding box center [233, 206] width 136 height 16
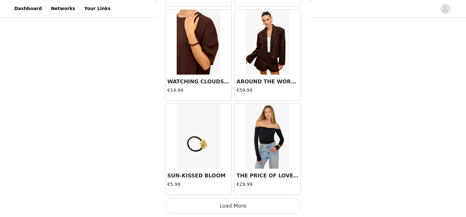
click at [240, 210] on button "Load More" at bounding box center [233, 206] width 136 height 16
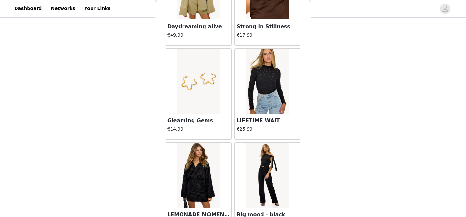
scroll to position [4531, 0]
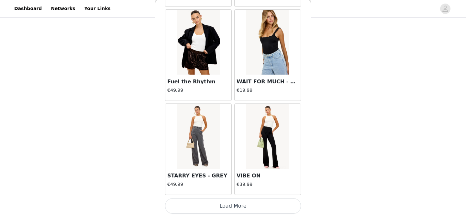
click at [240, 210] on button "Load More" at bounding box center [233, 206] width 136 height 16
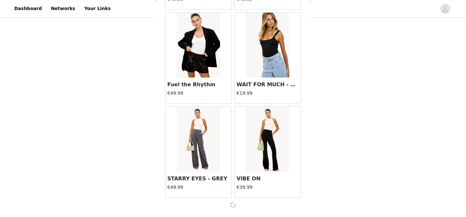
scroll to position [4528, 0]
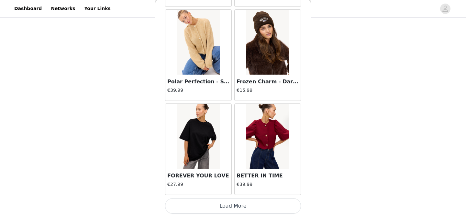
click at [234, 202] on button "Load More" at bounding box center [233, 206] width 136 height 16
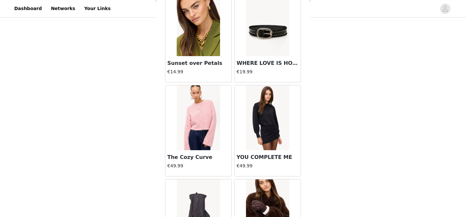
scroll to position [6410, 0]
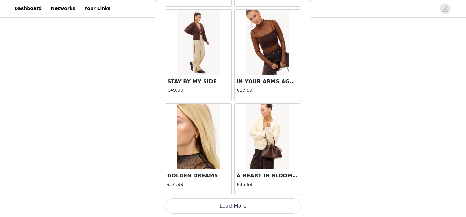
click at [234, 202] on button "Load More" at bounding box center [233, 206] width 136 height 16
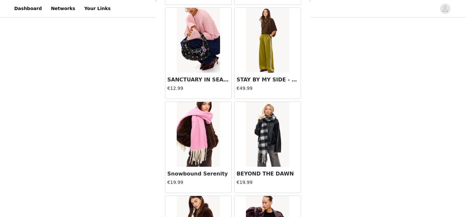
scroll to position [7349, 0]
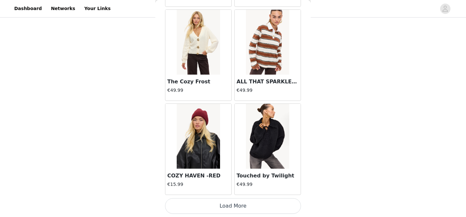
click at [235, 207] on button "Load More" at bounding box center [233, 206] width 136 height 16
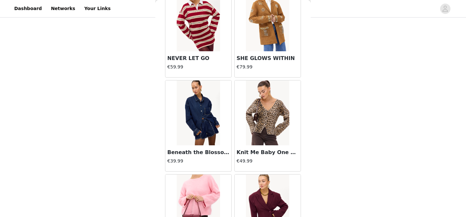
scroll to position [8288, 0]
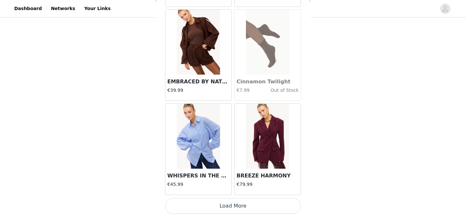
click at [235, 207] on button "Load More" at bounding box center [233, 206] width 136 height 16
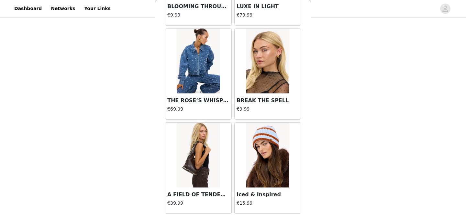
scroll to position [9228, 0]
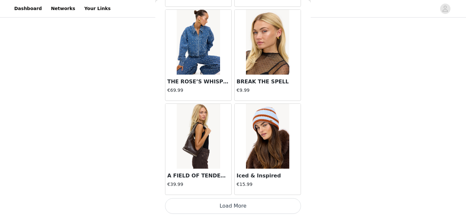
click at [233, 206] on button "Load More" at bounding box center [233, 206] width 136 height 16
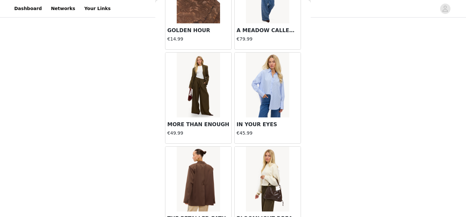
scroll to position [9655, 0]
click at [223, 96] on div at bounding box center [199, 84] width 66 height 65
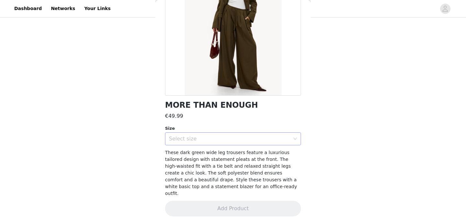
scroll to position [479, 0]
click at [240, 136] on div "Select size" at bounding box center [229, 138] width 121 height 6
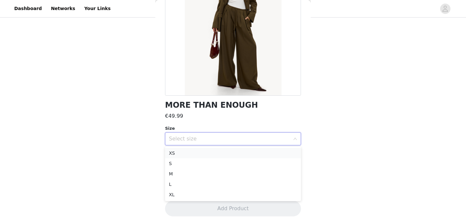
click at [212, 154] on li "XS" at bounding box center [233, 153] width 136 height 10
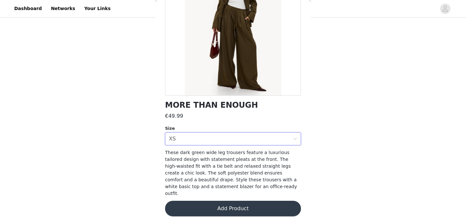
click at [221, 204] on button "Add Product" at bounding box center [233, 208] width 136 height 16
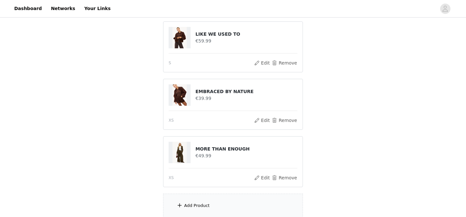
scroll to position [582, 0]
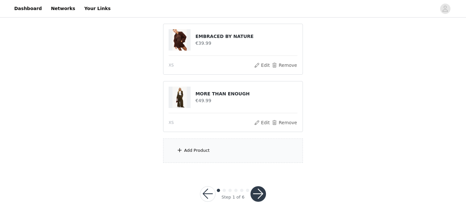
click at [207, 146] on div "Add Product" at bounding box center [233, 150] width 140 height 24
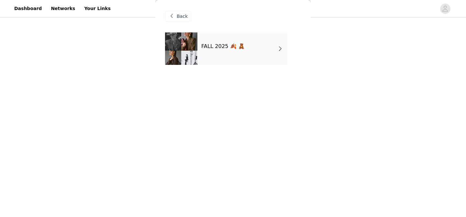
click at [210, 49] on h4 "FALL 2025 🍂 🧸" at bounding box center [222, 46] width 43 height 6
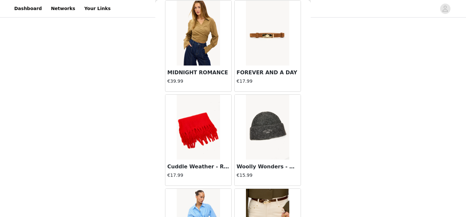
scroll to position [774, 0]
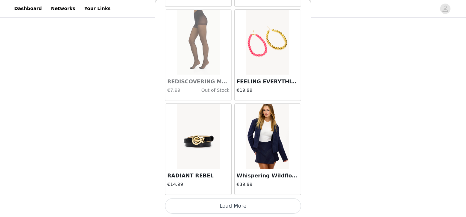
click at [228, 203] on button "Load More" at bounding box center [233, 206] width 136 height 16
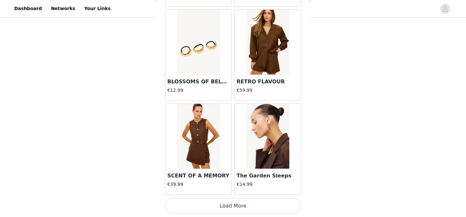
click at [231, 211] on button "Load More" at bounding box center [233, 206] width 136 height 16
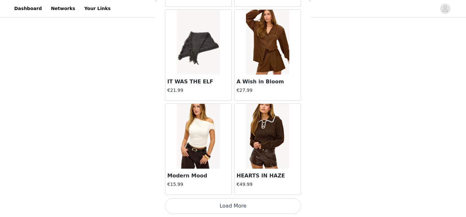
click at [234, 207] on button "Load More" at bounding box center [233, 206] width 136 height 16
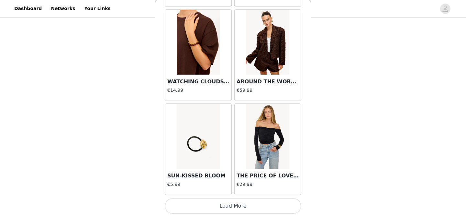
click at [231, 202] on button "Load More" at bounding box center [233, 206] width 136 height 16
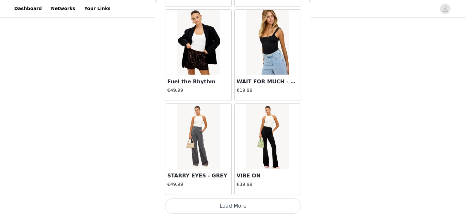
click at [232, 207] on button "Load More" at bounding box center [233, 206] width 136 height 16
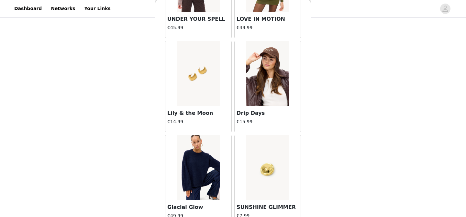
scroll to position [5471, 0]
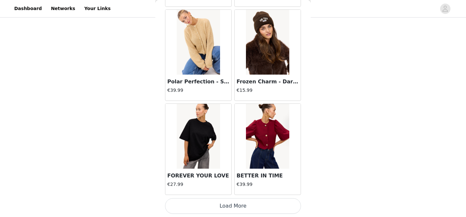
click at [232, 207] on button "Load More" at bounding box center [233, 206] width 136 height 16
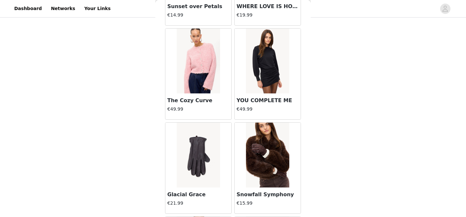
scroll to position [6410, 0]
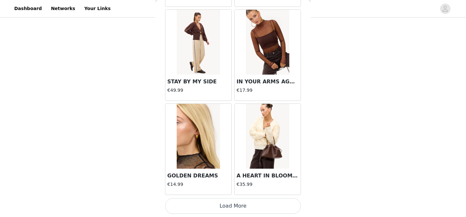
click at [232, 207] on button "Load More" at bounding box center [233, 206] width 136 height 16
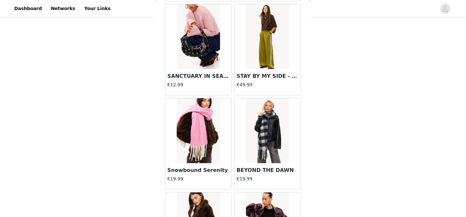
scroll to position [7349, 0]
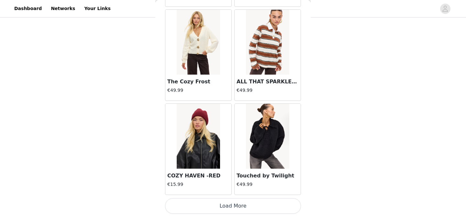
click at [233, 206] on button "Load More" at bounding box center [233, 206] width 136 height 16
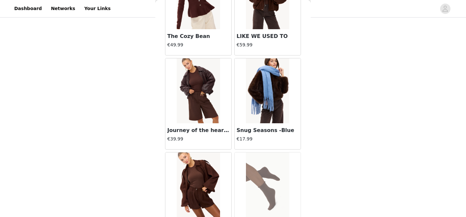
scroll to position [8288, 0]
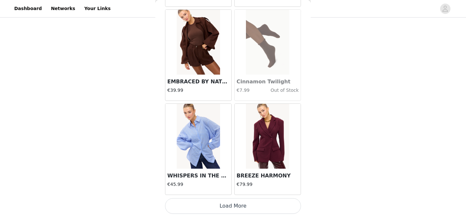
click at [238, 208] on button "Load More" at bounding box center [233, 206] width 136 height 16
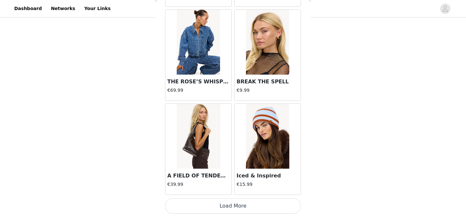
click at [235, 201] on button "Load More" at bounding box center [233, 206] width 136 height 16
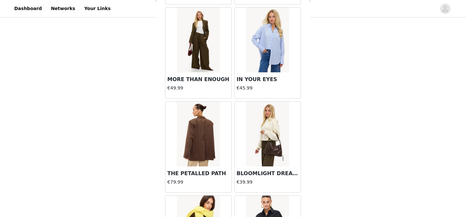
scroll to position [9700, 0]
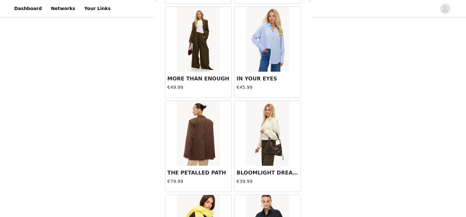
click at [200, 137] on img at bounding box center [198, 133] width 43 height 65
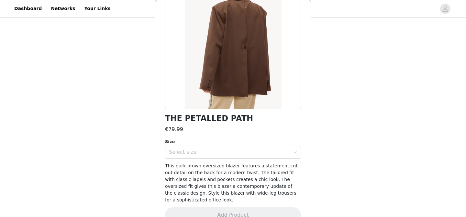
scroll to position [76, 0]
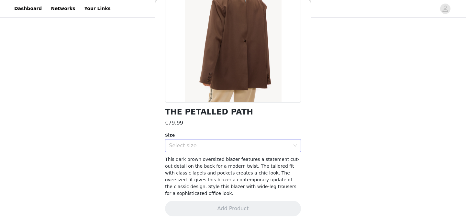
click at [227, 140] on div "Select size" at bounding box center [231, 145] width 124 height 12
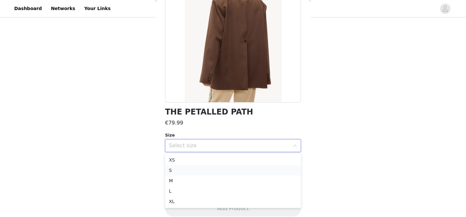
click at [202, 165] on li "S" at bounding box center [233, 170] width 136 height 10
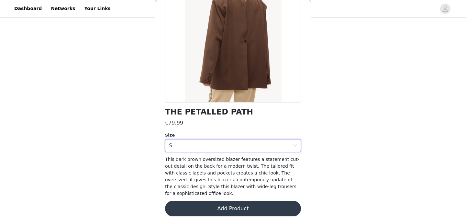
click at [205, 154] on div "THE PETALLED PATH €79.99 Size Select size S This dark brown oversized blazer fe…" at bounding box center [233, 90] width 136 height 267
click at [206, 143] on div "Select size S" at bounding box center [231, 145] width 124 height 12
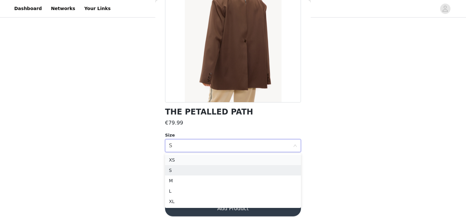
click at [189, 156] on li "XS" at bounding box center [233, 159] width 136 height 10
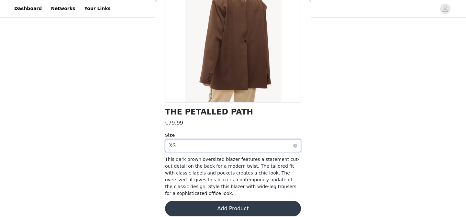
click at [200, 145] on div "Select size XS" at bounding box center [231, 145] width 124 height 12
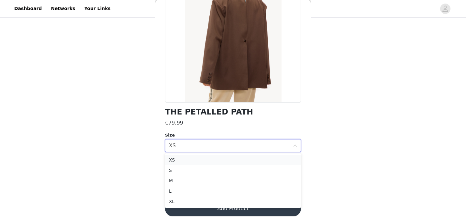
click at [190, 160] on li "XS" at bounding box center [233, 159] width 136 height 10
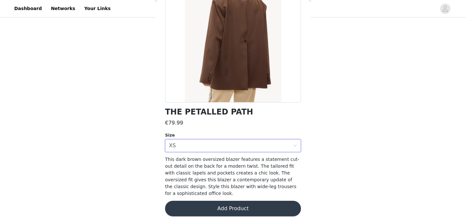
click at [220, 200] on button "Add Product" at bounding box center [233, 208] width 136 height 16
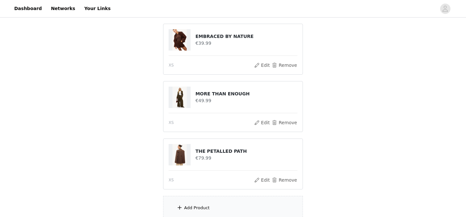
click at [213, 199] on div "Add Product" at bounding box center [233, 208] width 140 height 24
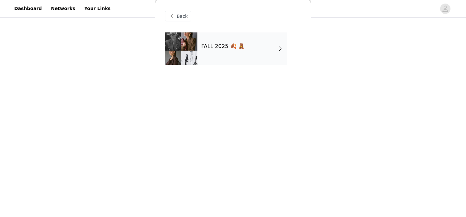
click at [227, 55] on div "FALL 2025 🍂 🧸" at bounding box center [243, 48] width 90 height 32
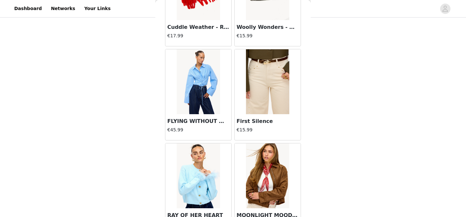
scroll to position [774, 0]
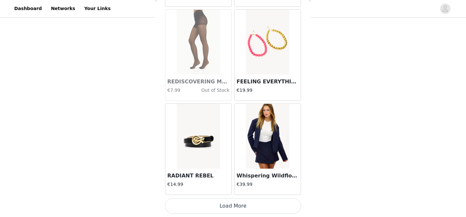
click at [228, 202] on button "Load More" at bounding box center [233, 206] width 136 height 16
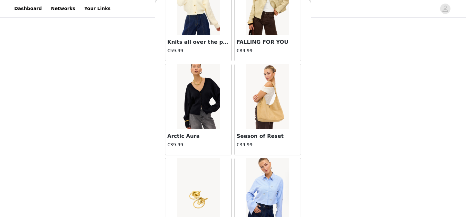
scroll to position [1714, 0]
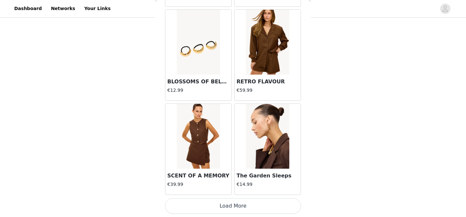
click at [227, 202] on button "Load More" at bounding box center [233, 206] width 136 height 16
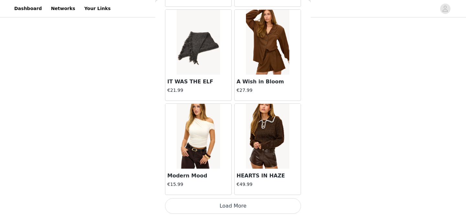
click at [228, 204] on button "Load More" at bounding box center [233, 206] width 136 height 16
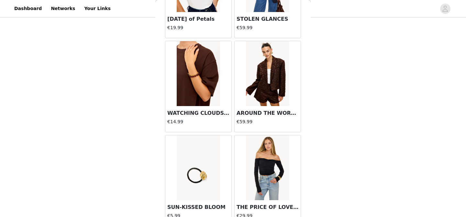
scroll to position [3592, 0]
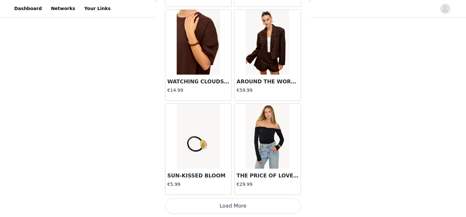
click at [228, 204] on button "Load More" at bounding box center [233, 206] width 136 height 16
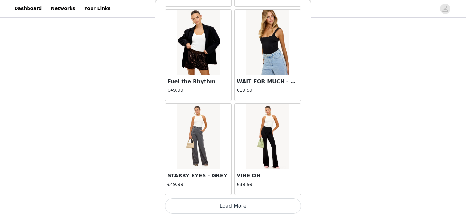
click at [237, 205] on button "Load More" at bounding box center [233, 206] width 136 height 16
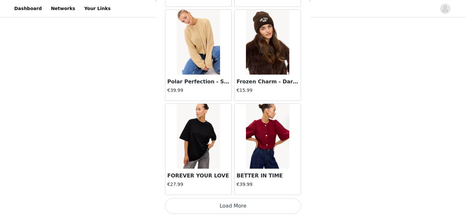
scroll to position [639, 0]
click at [237, 205] on button "Load More" at bounding box center [233, 206] width 136 height 16
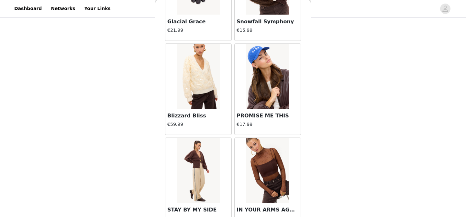
scroll to position [6410, 0]
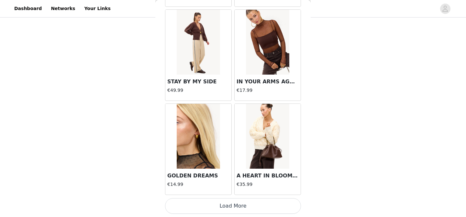
click at [240, 203] on button "Load More" at bounding box center [233, 206] width 136 height 16
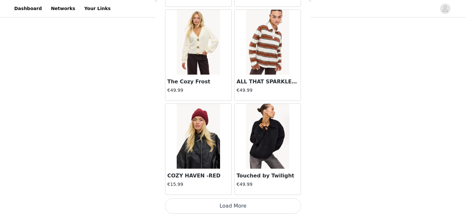
click at [237, 203] on button "Load More" at bounding box center [233, 206] width 136 height 16
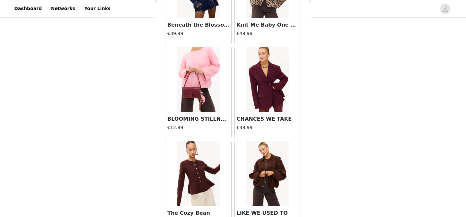
scroll to position [8288, 0]
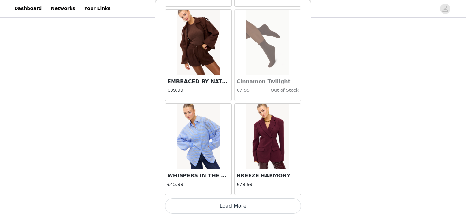
click at [235, 204] on button "Load More" at bounding box center [233, 206] width 136 height 16
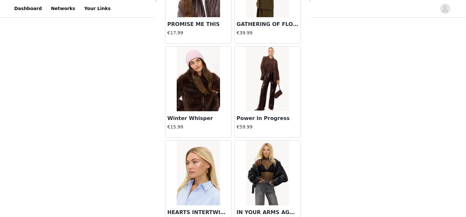
scroll to position [9228, 0]
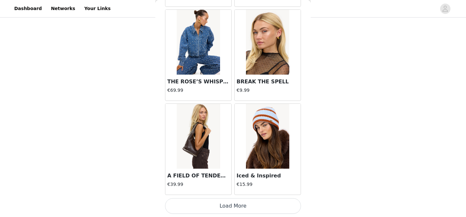
click at [235, 204] on button "Load More" at bounding box center [233, 206] width 136 height 16
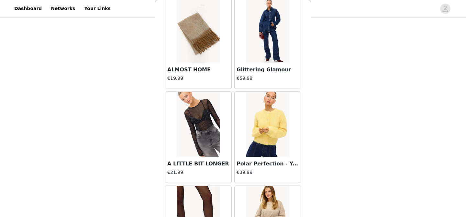
scroll to position [0, 0]
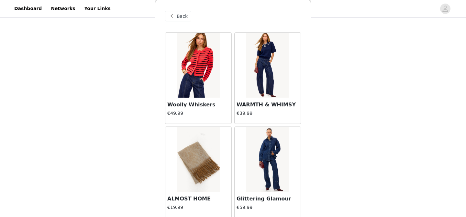
click at [181, 15] on span "Back" at bounding box center [182, 16] width 11 height 7
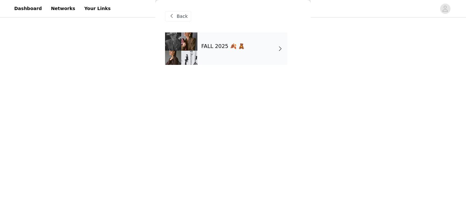
click at [186, 19] on span "Back" at bounding box center [182, 16] width 11 height 7
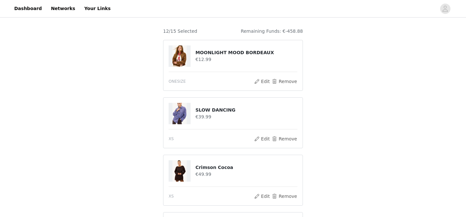
scroll to position [50, 0]
click at [283, 139] on button "Remove" at bounding box center [285, 138] width 26 height 8
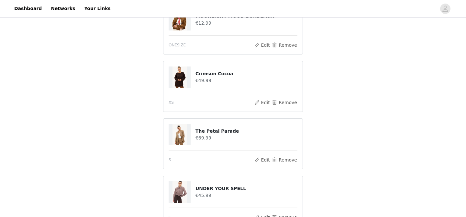
scroll to position [87, 0]
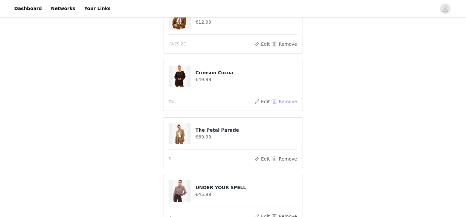
click at [289, 101] on button "Remove" at bounding box center [285, 101] width 26 height 8
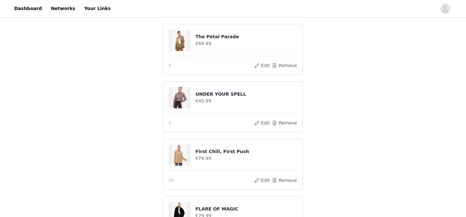
scroll to position [125, 0]
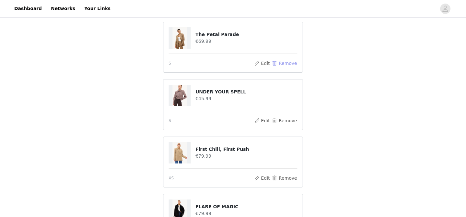
click at [289, 66] on button "Remove" at bounding box center [285, 63] width 26 height 8
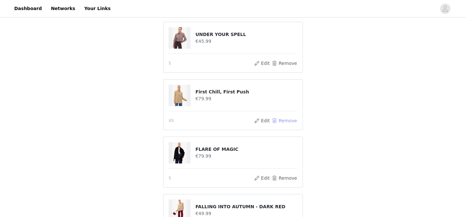
click at [289, 120] on button "Remove" at bounding box center [285, 121] width 26 height 8
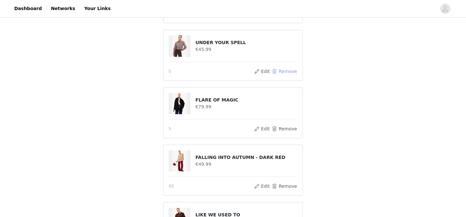
scroll to position [119, 0]
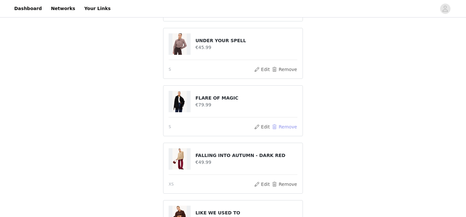
click at [285, 126] on button "Remove" at bounding box center [285, 127] width 26 height 8
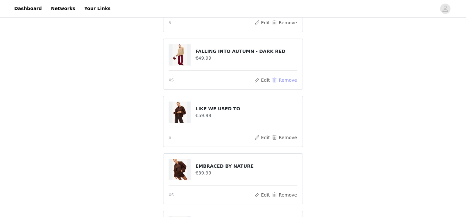
scroll to position [162, 0]
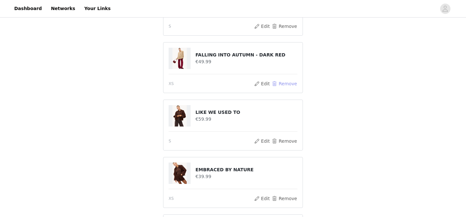
click at [283, 80] on button "Remove" at bounding box center [285, 84] width 26 height 8
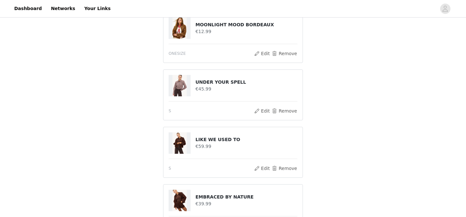
scroll to position [69, 0]
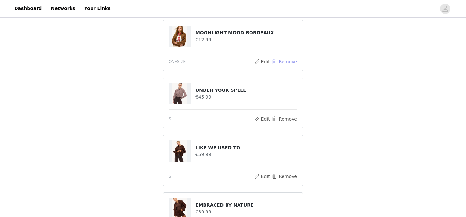
click at [282, 60] on button "Remove" at bounding box center [285, 62] width 26 height 8
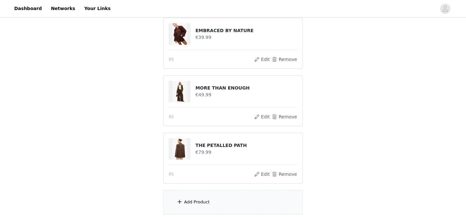
scroll to position [190, 0]
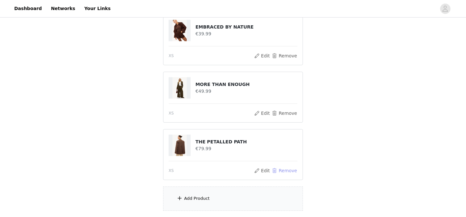
click at [278, 170] on button "Remove" at bounding box center [285, 170] width 26 height 8
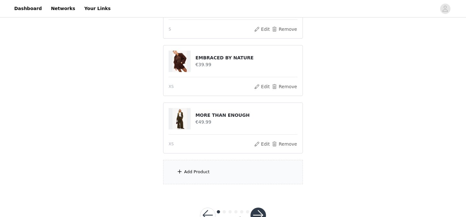
scroll to position [180, 0]
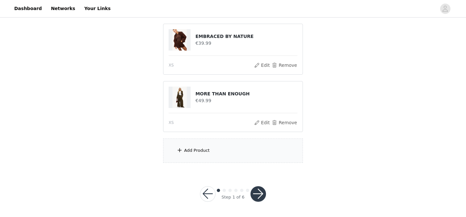
click at [222, 149] on div "Add Product" at bounding box center [233, 150] width 140 height 24
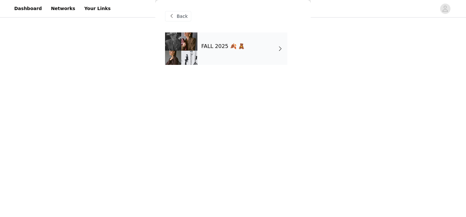
click at [236, 54] on div "FALL 2025 🍂 🧸" at bounding box center [243, 48] width 90 height 32
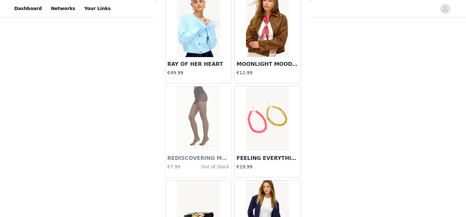
scroll to position [683, 0]
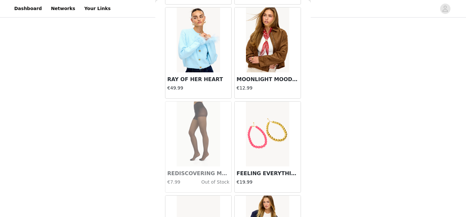
click at [269, 37] on img at bounding box center [267, 39] width 43 height 65
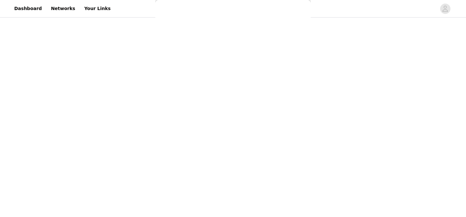
scroll to position [83, 0]
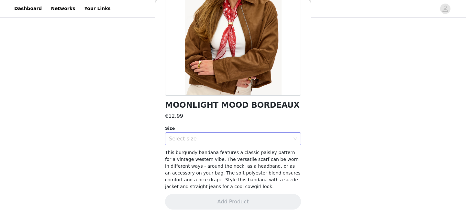
click at [227, 143] on div "Select size" at bounding box center [231, 138] width 124 height 12
click at [225, 154] on li "ONESIZE" at bounding box center [233, 153] width 136 height 10
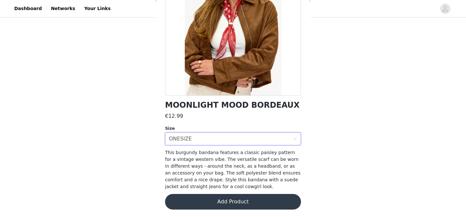
click at [235, 192] on div "MOONLIGHT MOOD BORDEAUX €12.99 Size Select size ONESIZE This burgundy bandana f…" at bounding box center [233, 83] width 136 height 267
click at [235, 197] on button "Add Product" at bounding box center [233, 202] width 136 height 16
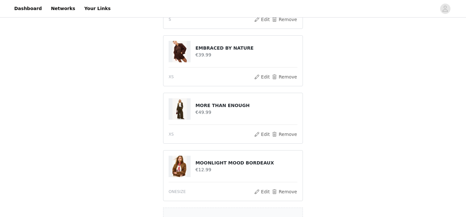
scroll to position [238, 0]
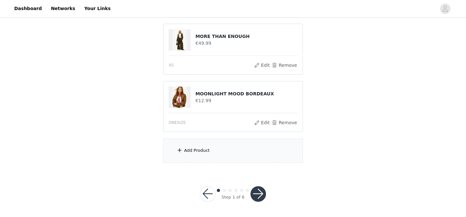
click at [225, 160] on div "Add Product" at bounding box center [233, 150] width 140 height 24
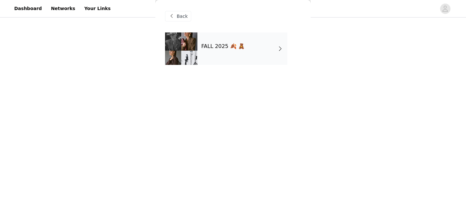
click at [225, 30] on div "Back" at bounding box center [233, 16] width 136 height 32
click at [228, 50] on div "FALL 2025 🍂 🧸" at bounding box center [243, 48] width 90 height 32
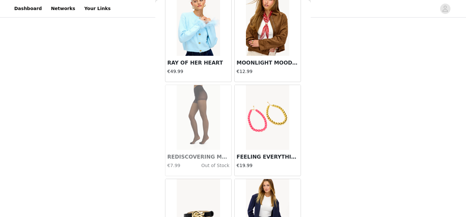
scroll to position [774, 0]
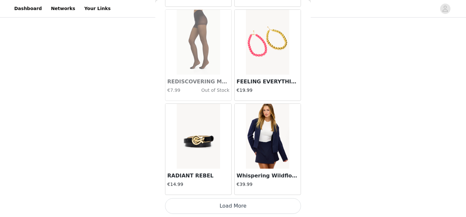
click at [230, 207] on button "Load More" at bounding box center [233, 206] width 136 height 16
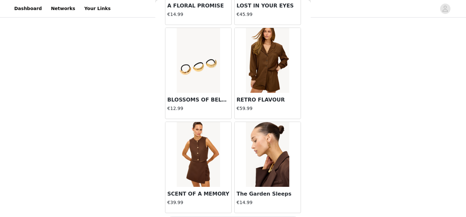
scroll to position [1714, 0]
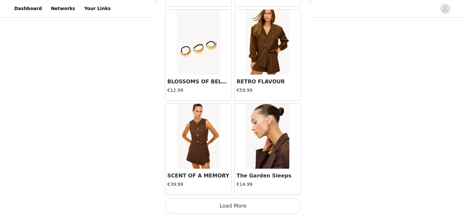
click at [240, 204] on button "Load More" at bounding box center [233, 206] width 136 height 16
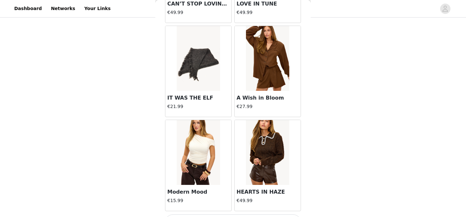
scroll to position [2653, 0]
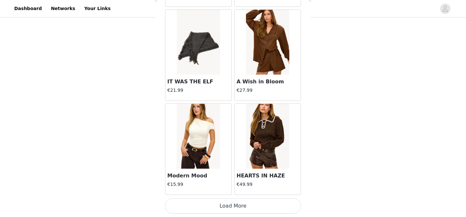
click at [244, 210] on button "Load More" at bounding box center [233, 206] width 136 height 16
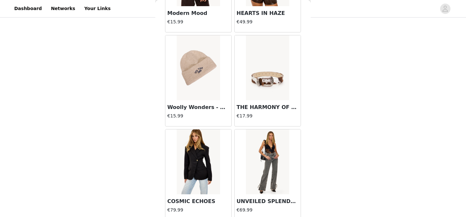
scroll to position [2819, 0]
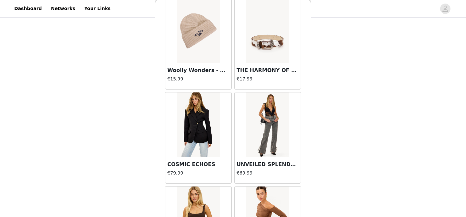
click at [253, 183] on article "UNVEILED SPLENDOR €69.99" at bounding box center [267, 137] width 67 height 91
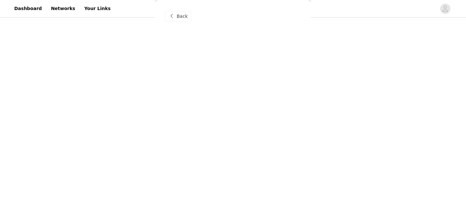
scroll to position [0, 0]
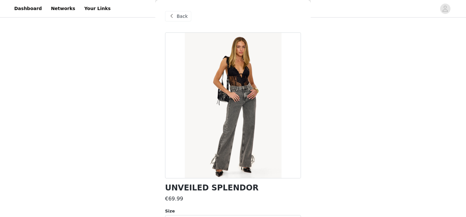
click at [177, 19] on span "Back" at bounding box center [182, 16] width 11 height 7
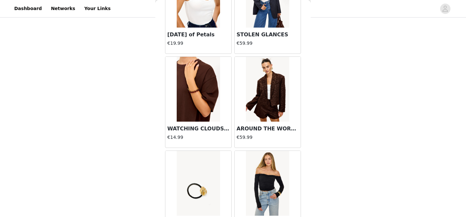
scroll to position [3592, 0]
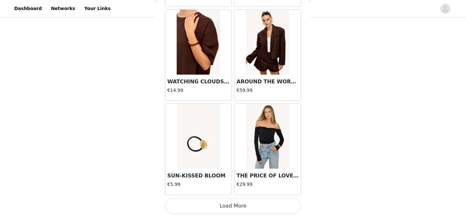
click at [236, 206] on button "Load More" at bounding box center [233, 206] width 136 height 16
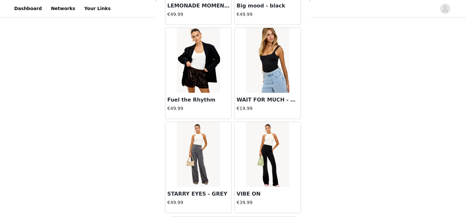
scroll to position [4531, 0]
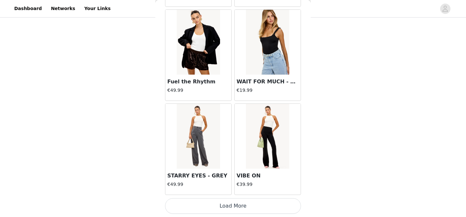
click at [228, 209] on button "Load More" at bounding box center [233, 206] width 136 height 16
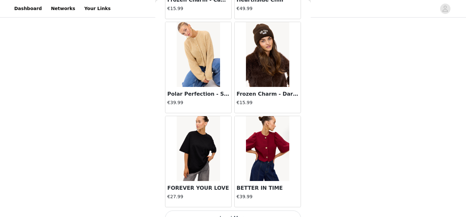
scroll to position [5471, 0]
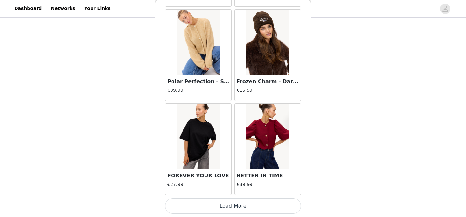
click at [231, 210] on button "Load More" at bounding box center [233, 206] width 136 height 16
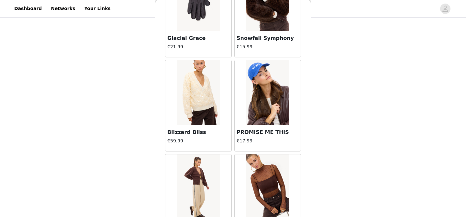
scroll to position [6266, 0]
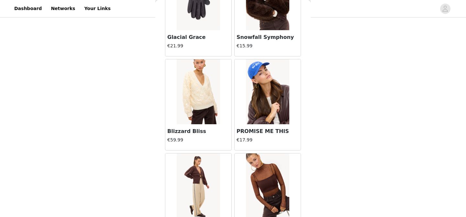
click at [203, 106] on img at bounding box center [198, 91] width 43 height 65
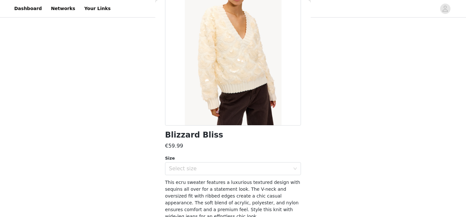
scroll to position [54, 0]
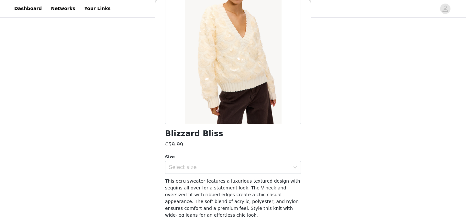
click at [215, 160] on div "Size Select size" at bounding box center [233, 164] width 136 height 20
click at [215, 169] on div "Select size" at bounding box center [229, 167] width 121 height 6
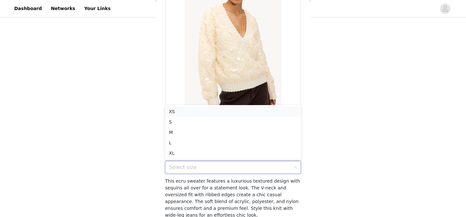
click at [202, 112] on li "XS" at bounding box center [233, 111] width 136 height 10
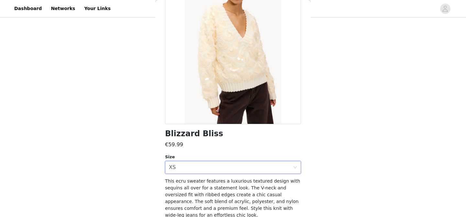
scroll to position [83, 0]
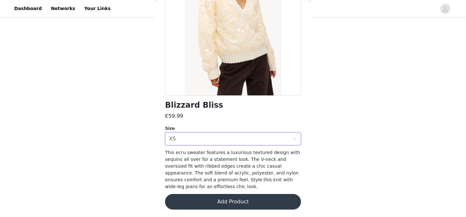
click at [263, 203] on button "Add Product" at bounding box center [233, 202] width 136 height 16
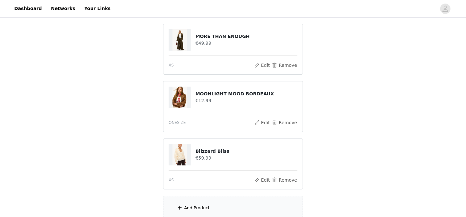
click at [241, 207] on div "Add Product" at bounding box center [233, 208] width 140 height 24
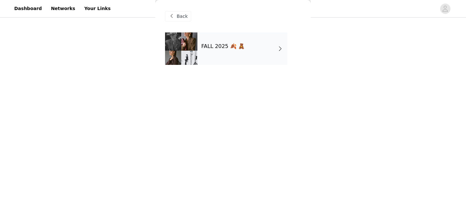
click at [227, 34] on div "FALL 2025 🍂 🧸" at bounding box center [243, 48] width 90 height 32
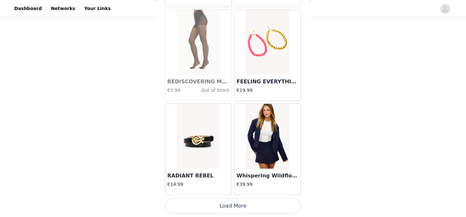
scroll to position [295, 0]
click at [238, 205] on button "Load More" at bounding box center [233, 206] width 136 height 16
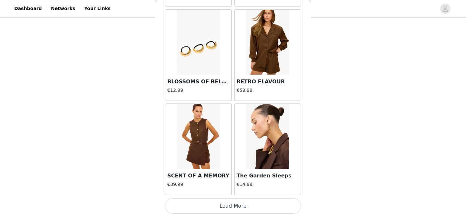
click at [232, 202] on button "Load More" at bounding box center [233, 206] width 136 height 16
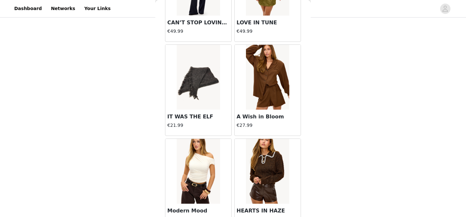
scroll to position [2653, 0]
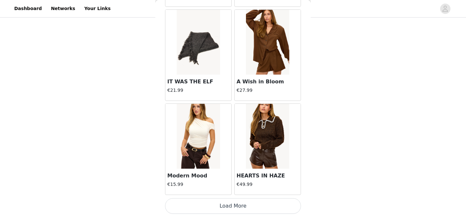
click at [233, 204] on button "Load More" at bounding box center [233, 206] width 136 height 16
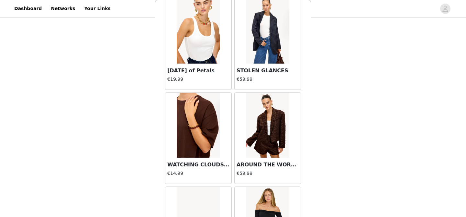
scroll to position [3592, 0]
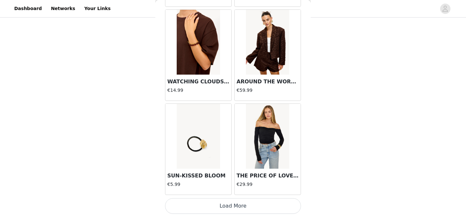
click at [240, 201] on button "Load More" at bounding box center [233, 206] width 136 height 16
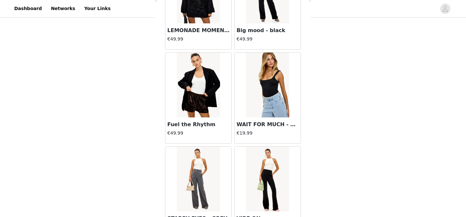
scroll to position [4531, 0]
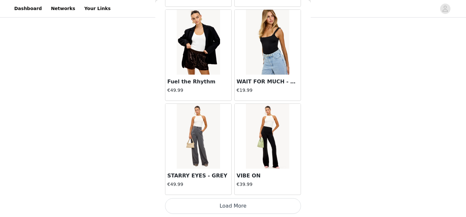
click at [233, 203] on button "Load More" at bounding box center [233, 206] width 136 height 16
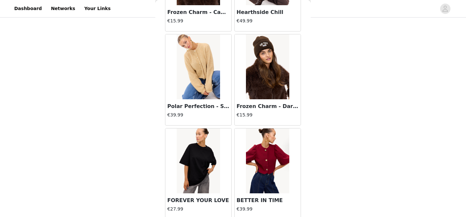
scroll to position [5471, 0]
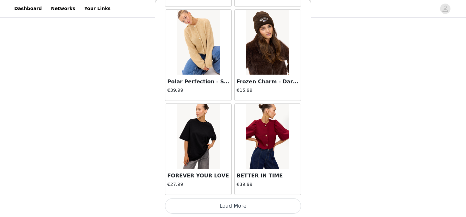
click at [234, 204] on button "Load More" at bounding box center [233, 206] width 136 height 16
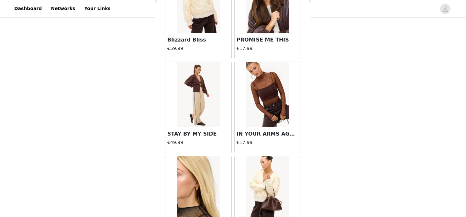
scroll to position [6410, 0]
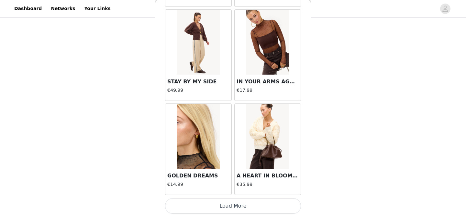
click at [229, 201] on button "Load More" at bounding box center [233, 206] width 136 height 16
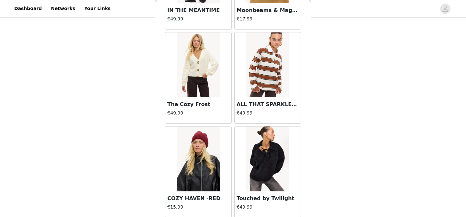
scroll to position [7349, 0]
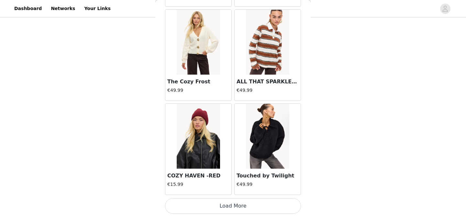
click at [232, 206] on button "Load More" at bounding box center [233, 206] width 136 height 16
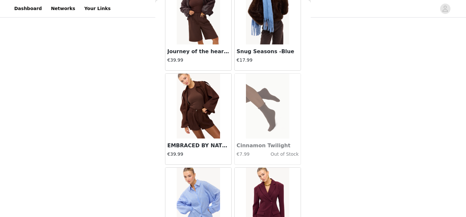
scroll to position [8288, 0]
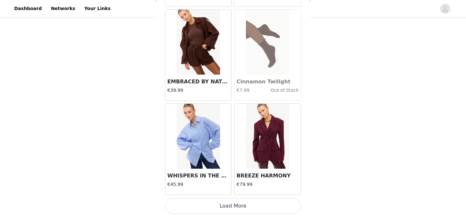
click at [238, 206] on button "Load More" at bounding box center [233, 206] width 136 height 16
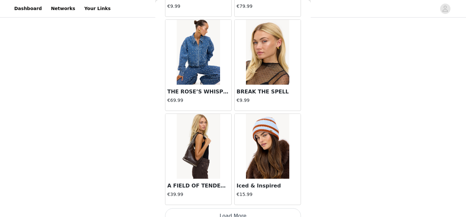
scroll to position [9228, 0]
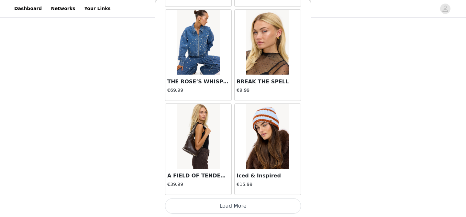
click at [230, 204] on button "Load More" at bounding box center [233, 206] width 136 height 16
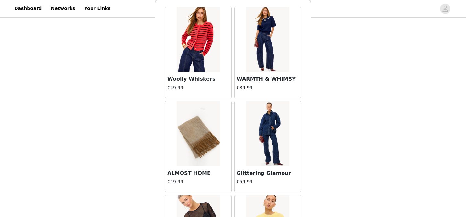
scroll to position [0, 0]
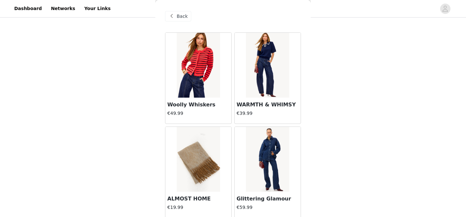
click at [183, 19] on span "Back" at bounding box center [182, 16] width 11 height 7
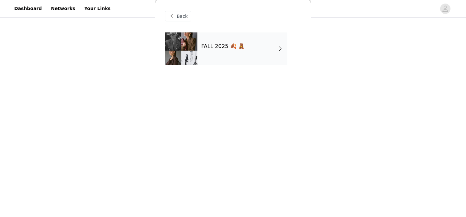
click at [174, 19] on span at bounding box center [172, 16] width 8 height 8
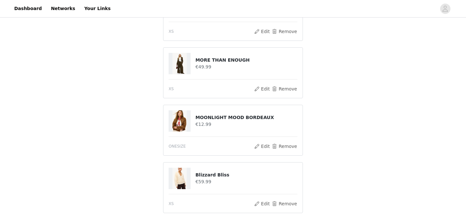
scroll to position [215, 0]
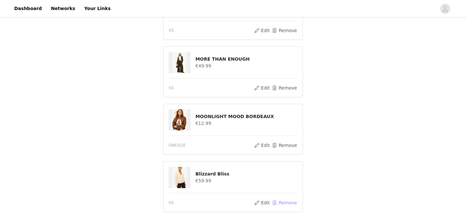
click at [286, 199] on button "Remove" at bounding box center [285, 203] width 26 height 8
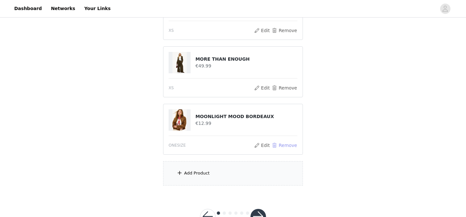
click at [287, 143] on button "Remove" at bounding box center [285, 145] width 26 height 8
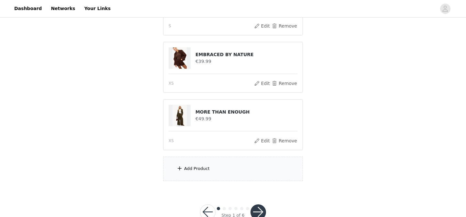
scroll to position [180, 0]
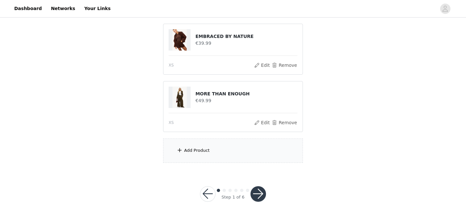
click at [258, 197] on button "button" at bounding box center [259, 194] width 16 height 16
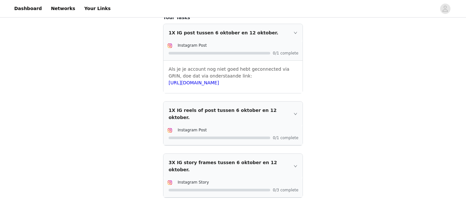
scroll to position [201, 0]
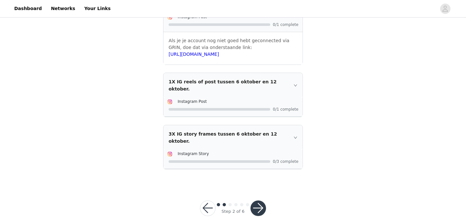
click at [259, 200] on button "button" at bounding box center [259, 208] width 16 height 16
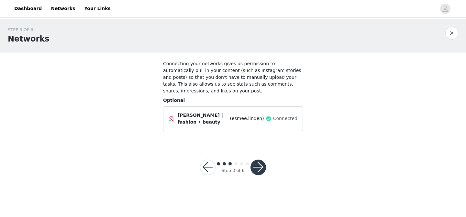
click at [260, 166] on button "button" at bounding box center [259, 167] width 16 height 16
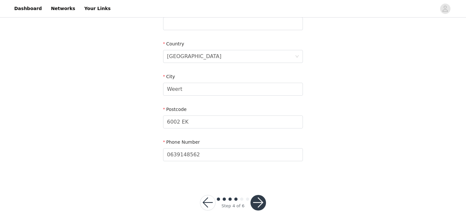
scroll to position [199, 0]
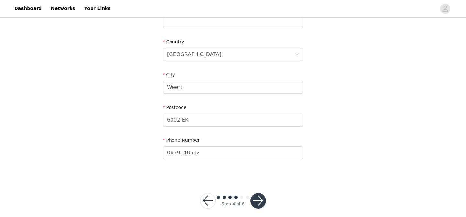
click at [254, 193] on button "button" at bounding box center [259, 201] width 16 height 16
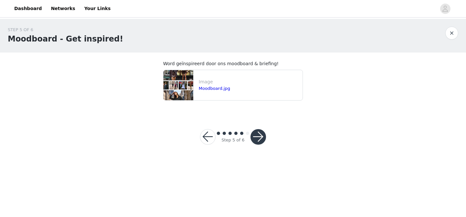
click at [257, 141] on button "button" at bounding box center [259, 137] width 16 height 16
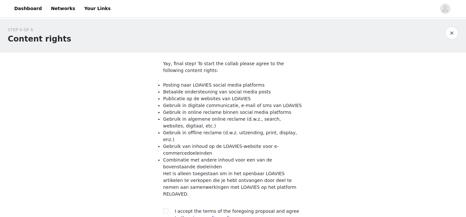
scroll to position [55, 0]
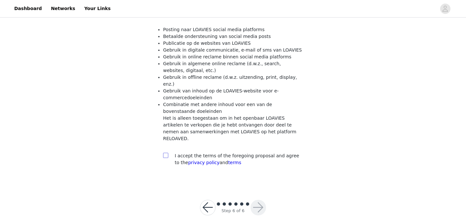
click at [166, 153] on input "checkbox" at bounding box center [165, 155] width 5 height 5
checkbox input "true"
click at [256, 200] on button "button" at bounding box center [259, 208] width 16 height 16
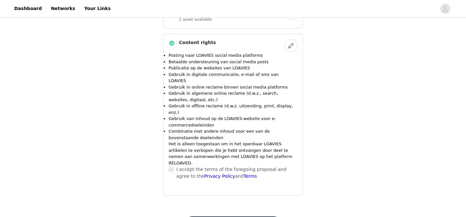
scroll to position [474, 0]
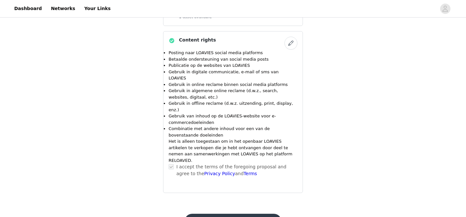
click at [227, 213] on button "Submit Proposal" at bounding box center [233, 221] width 97 height 16
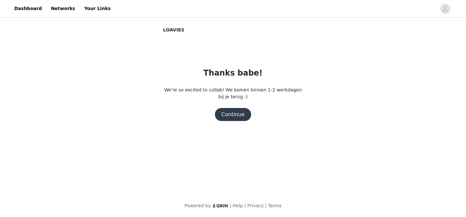
click at [230, 115] on button "Continue" at bounding box center [233, 114] width 36 height 13
